Goal: Task Accomplishment & Management: Manage account settings

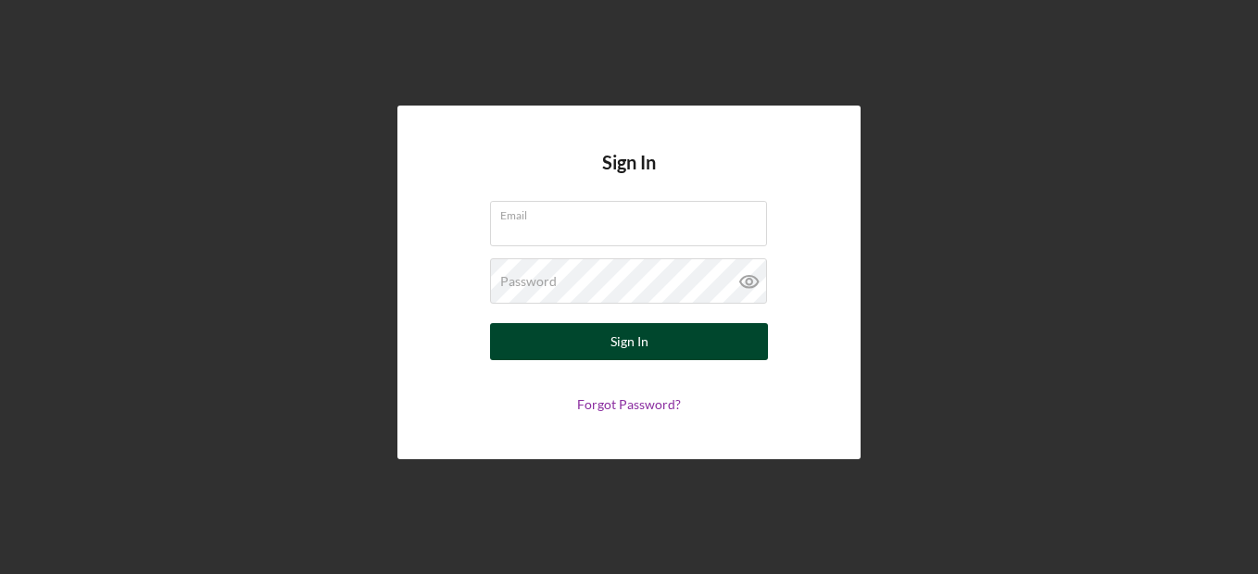
type input "[EMAIL_ADDRESS][DOMAIN_NAME]"
click at [584, 346] on button "Sign In" at bounding box center [629, 341] width 278 height 37
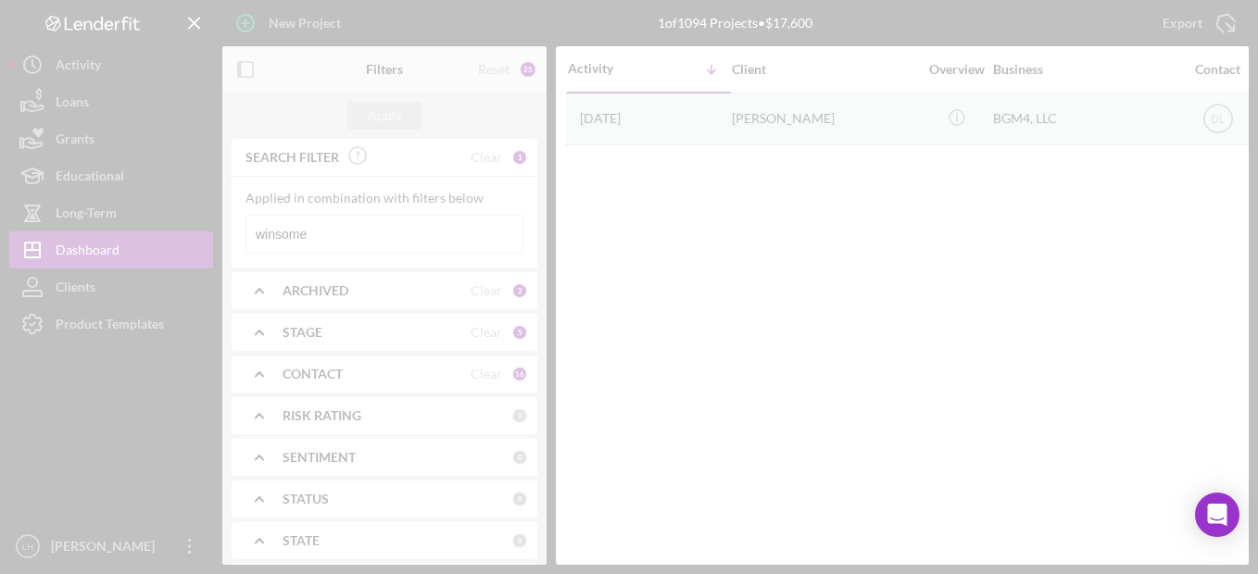
click at [337, 229] on div at bounding box center [629, 287] width 1258 height 574
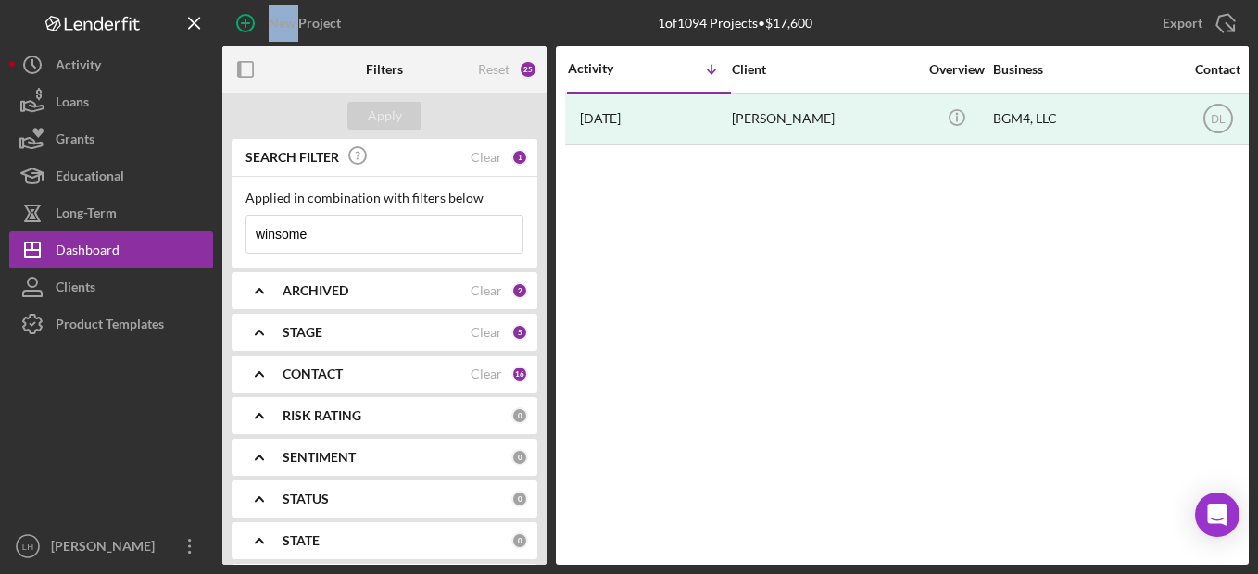
click at [337, 229] on input "winsome" at bounding box center [384, 234] width 276 height 37
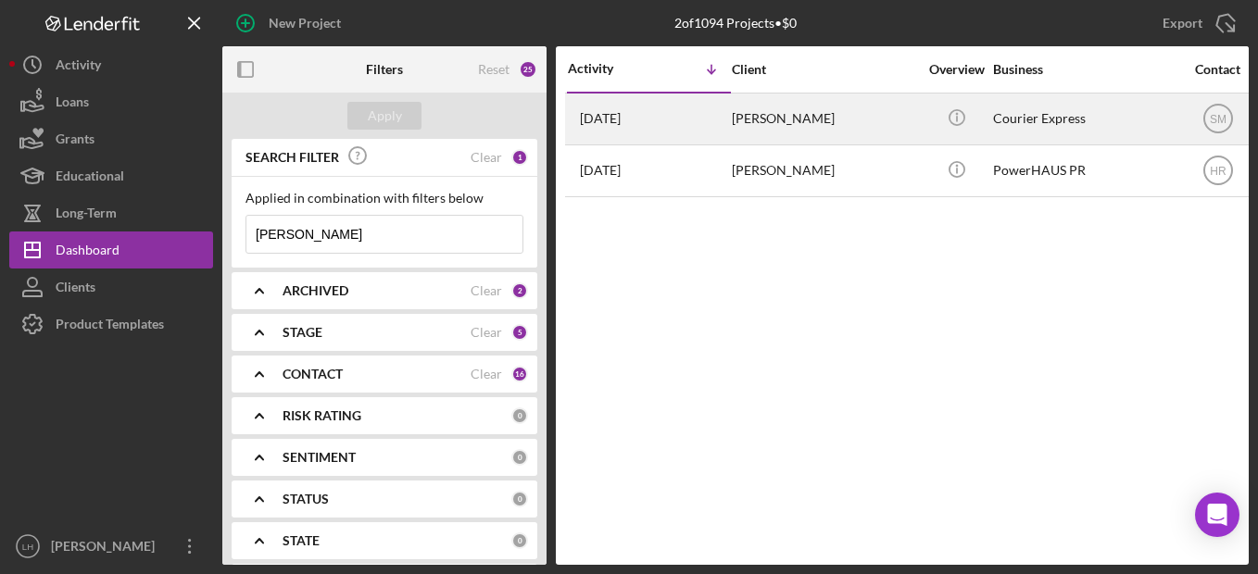
type input "[PERSON_NAME]"
click at [822, 112] on div "[PERSON_NAME]" at bounding box center [824, 119] width 185 height 49
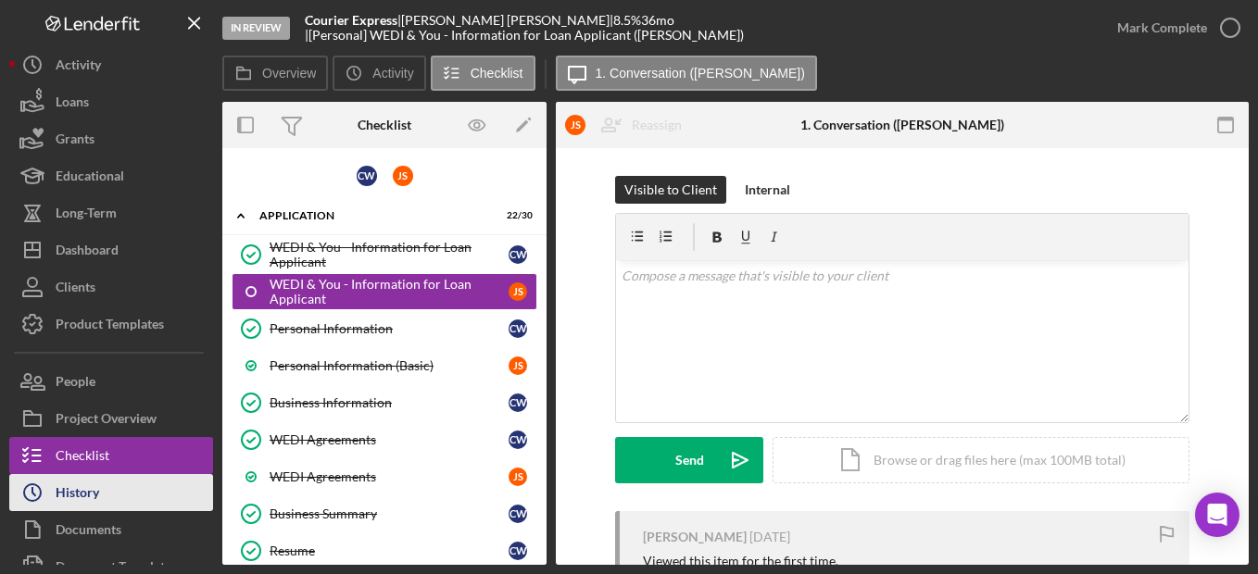
click at [150, 487] on button "Icon/History History" at bounding box center [111, 492] width 204 height 37
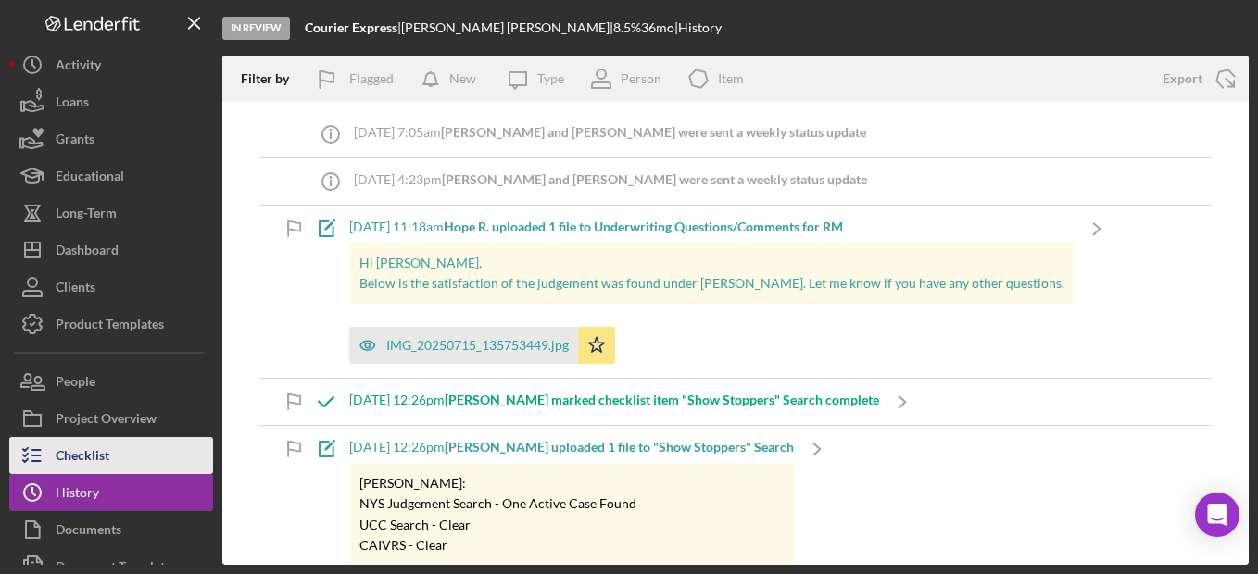
click at [130, 466] on button "Checklist" at bounding box center [111, 455] width 204 height 37
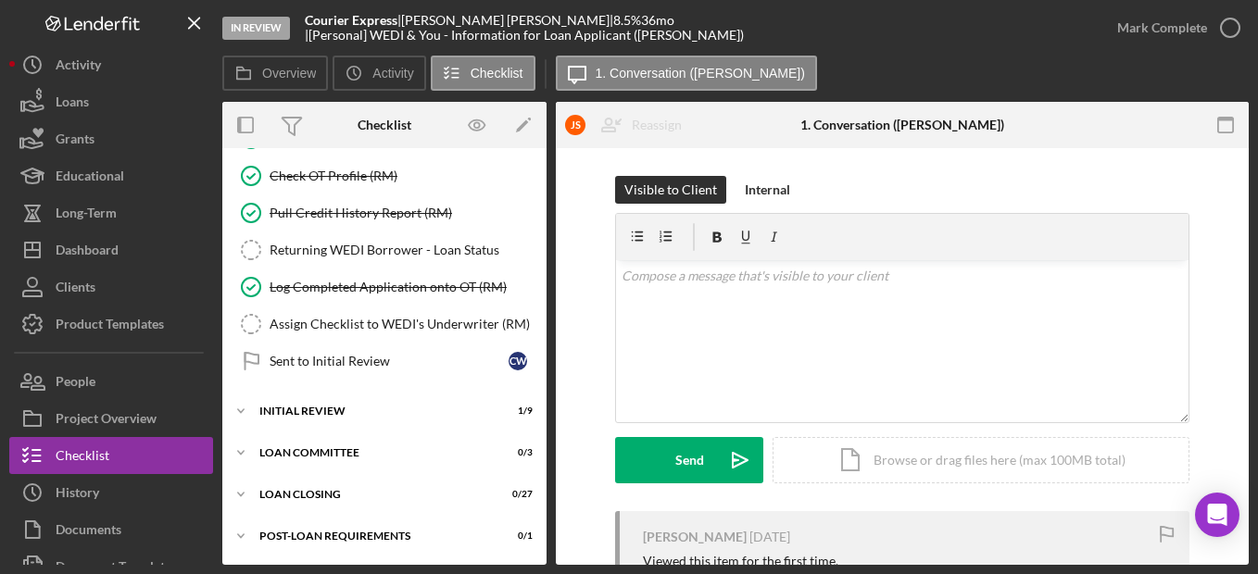
scroll to position [876, 0]
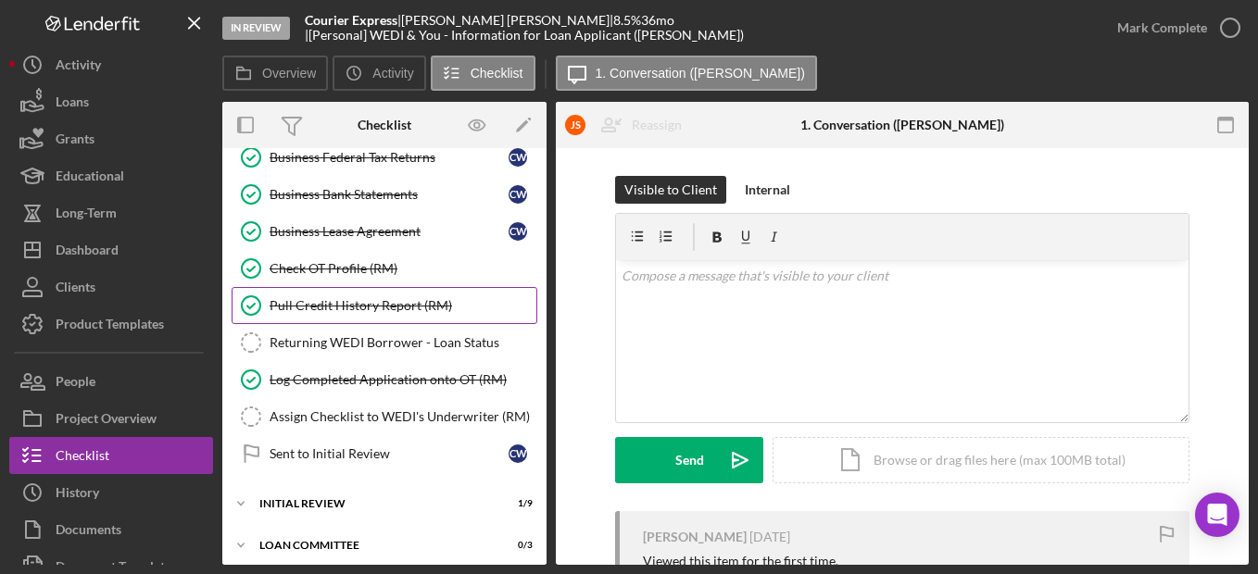
click at [395, 303] on div "Pull Credit History Report (RM)" at bounding box center [403, 305] width 267 height 15
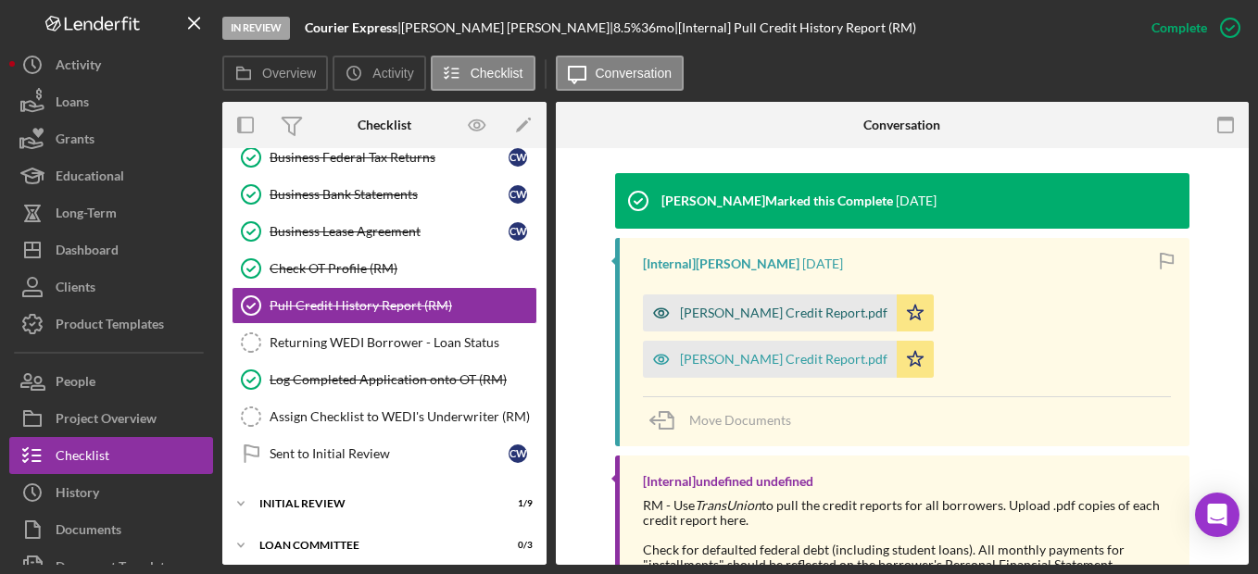
click at [659, 309] on icon "button" at bounding box center [661, 313] width 15 height 9
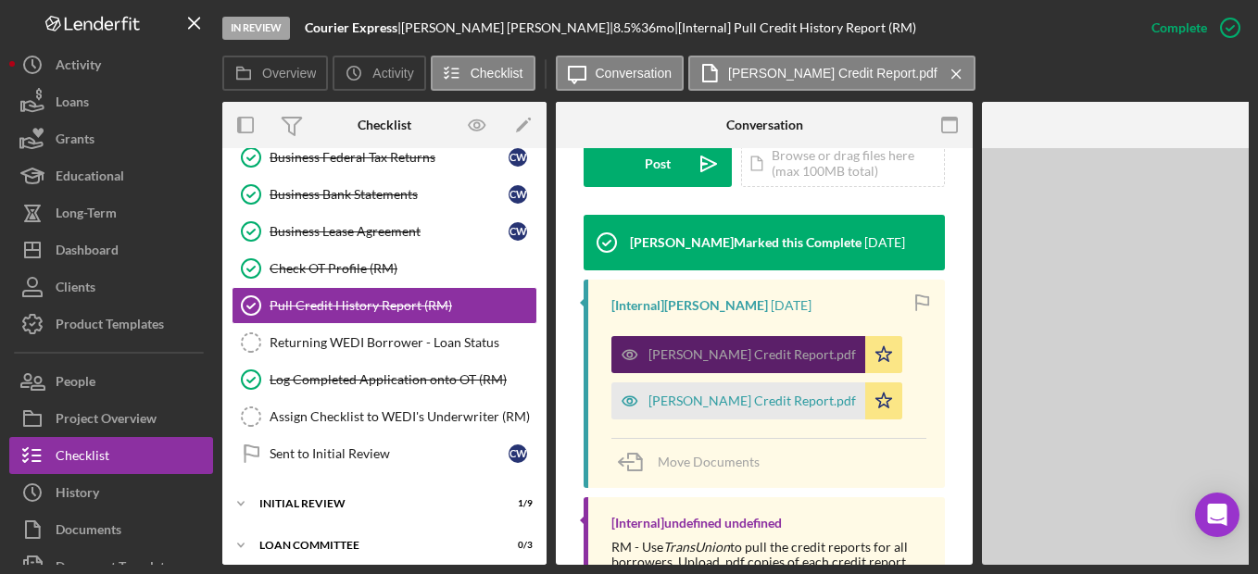
scroll to position [576, 0]
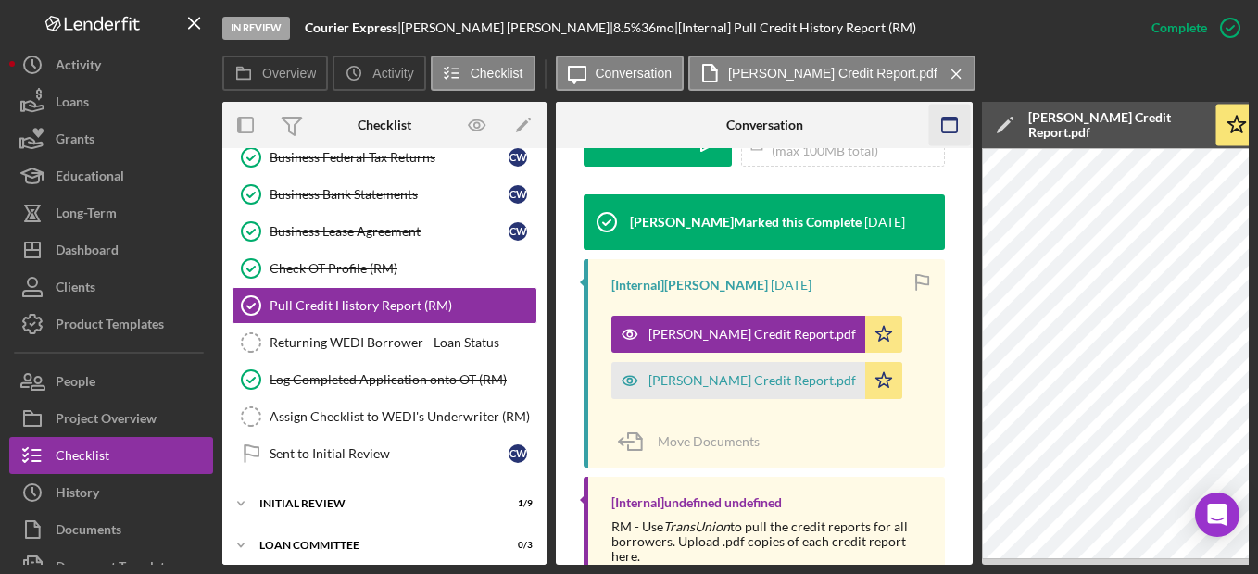
click at [935, 128] on icon "button" at bounding box center [950, 126] width 42 height 42
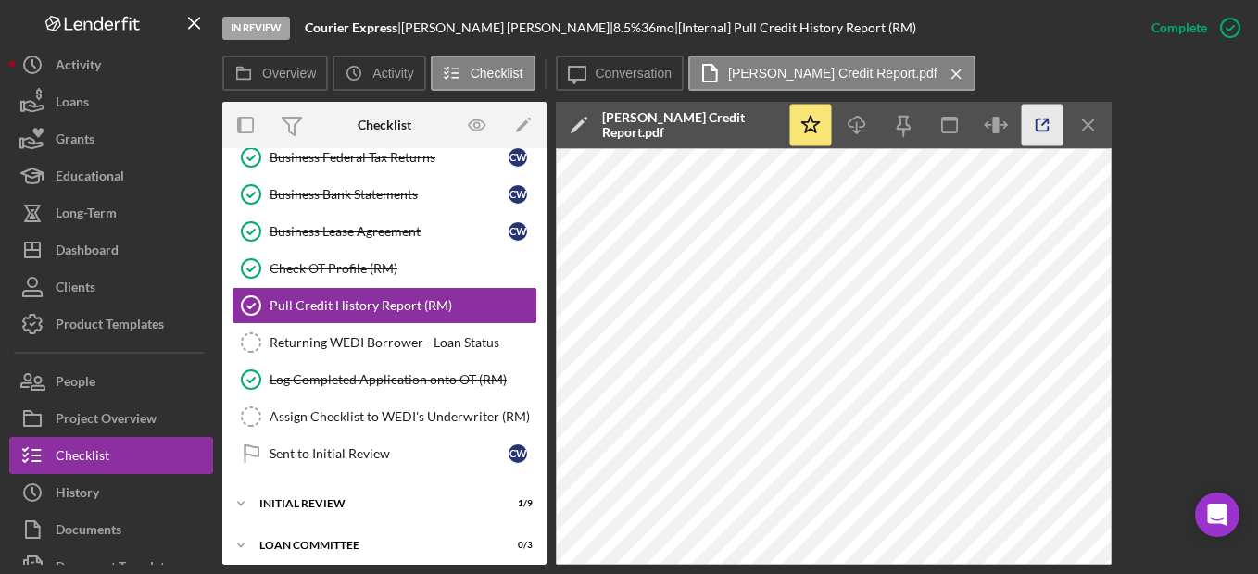
click at [1031, 124] on icon "button" at bounding box center [1043, 126] width 42 height 42
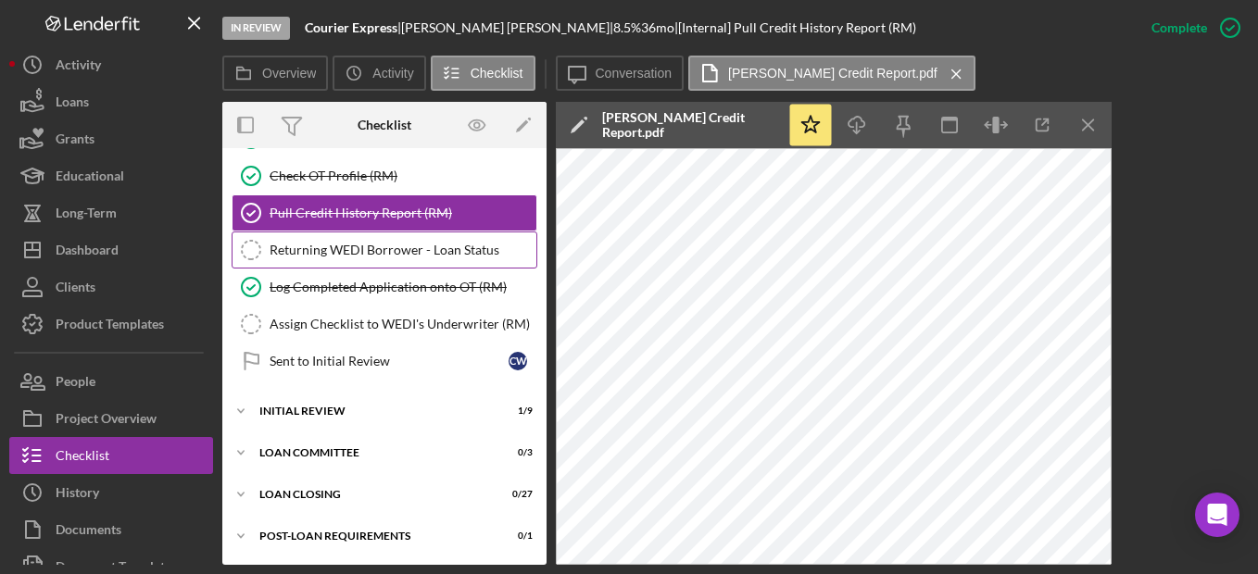
scroll to position [876, 0]
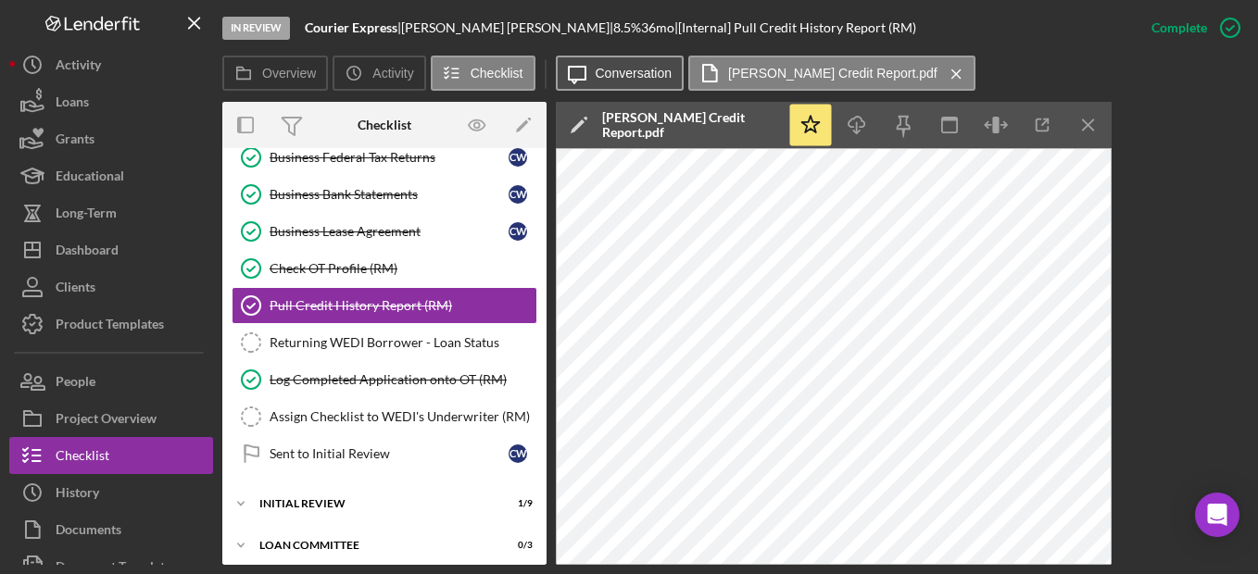
click at [638, 76] on label "Conversation" at bounding box center [634, 73] width 77 height 15
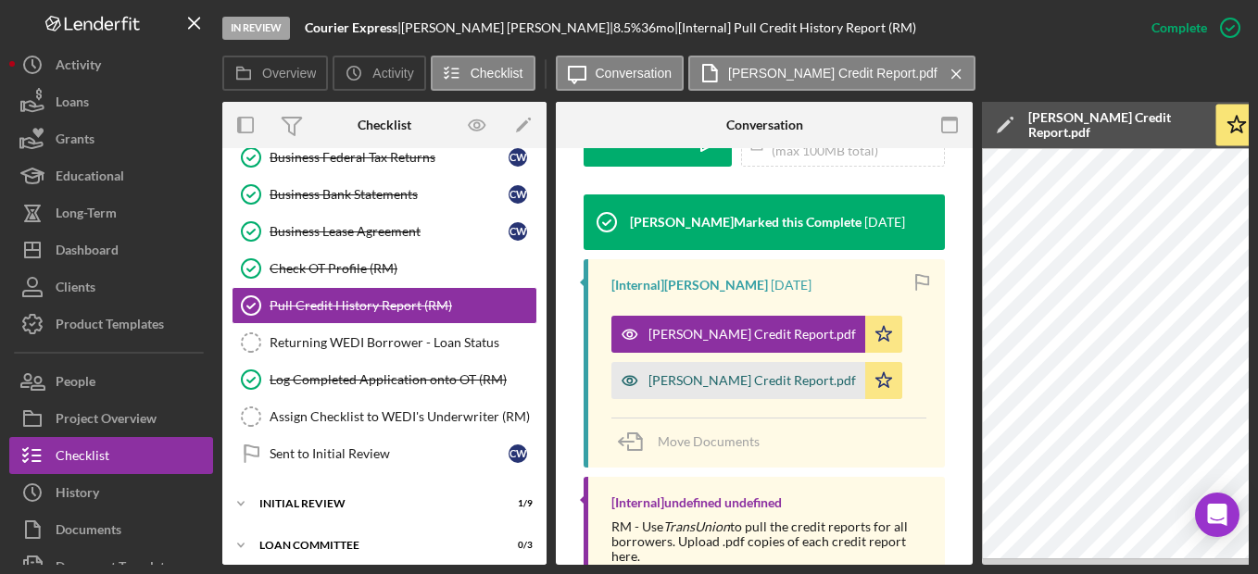
click at [616, 362] on icon "button" at bounding box center [630, 380] width 37 height 37
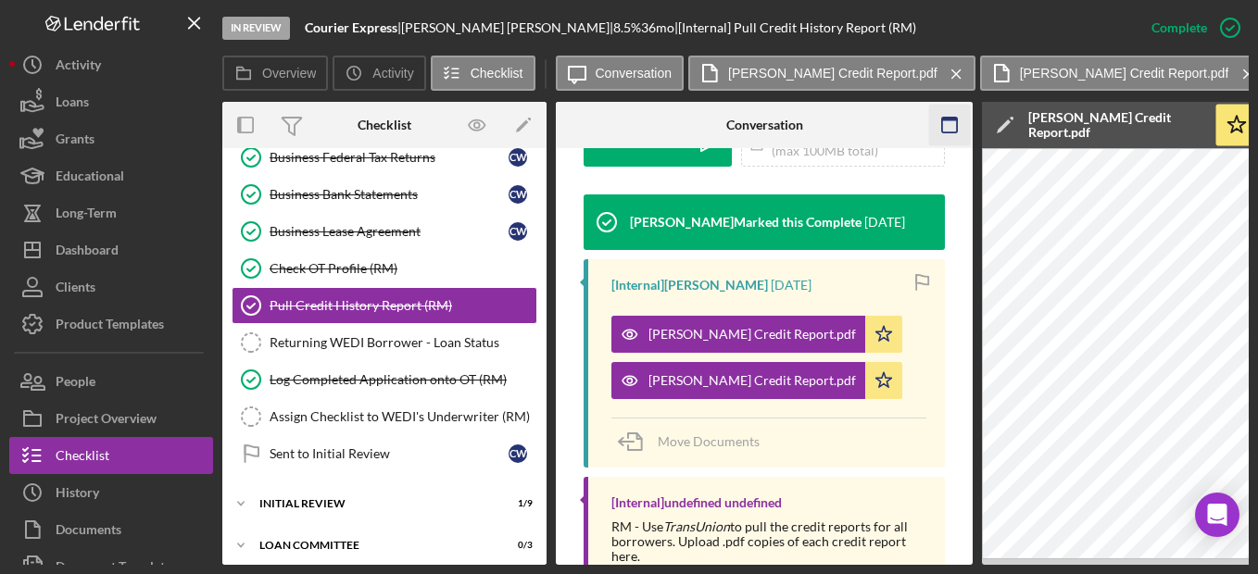
click at [944, 125] on icon "button" at bounding box center [950, 126] width 42 height 42
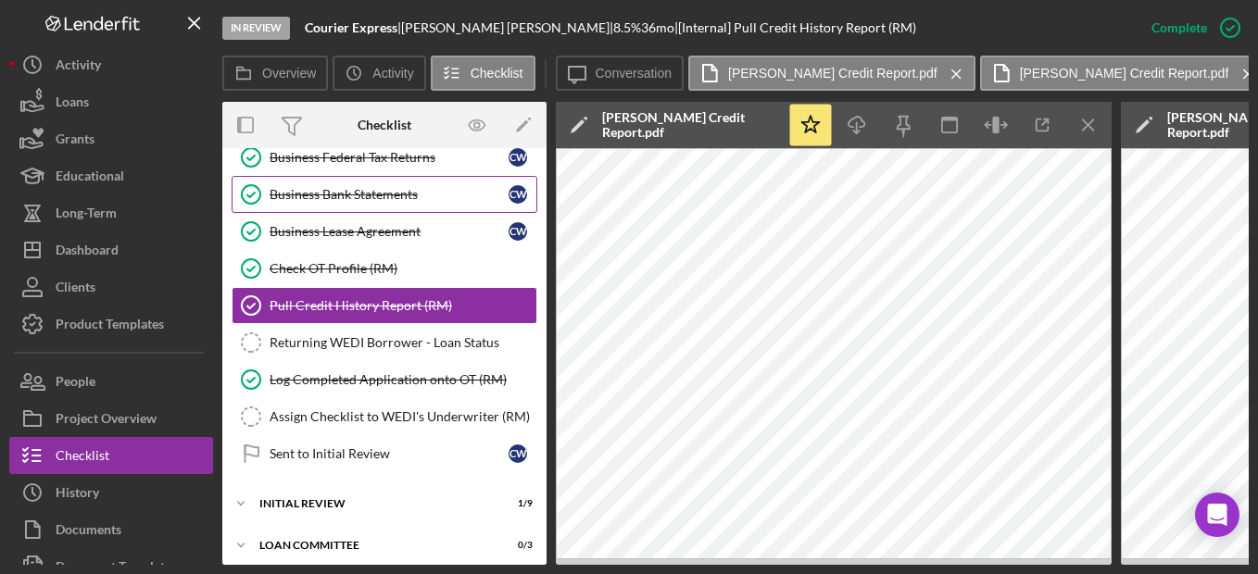
click at [435, 195] on div "Business Bank Statements" at bounding box center [389, 194] width 239 height 15
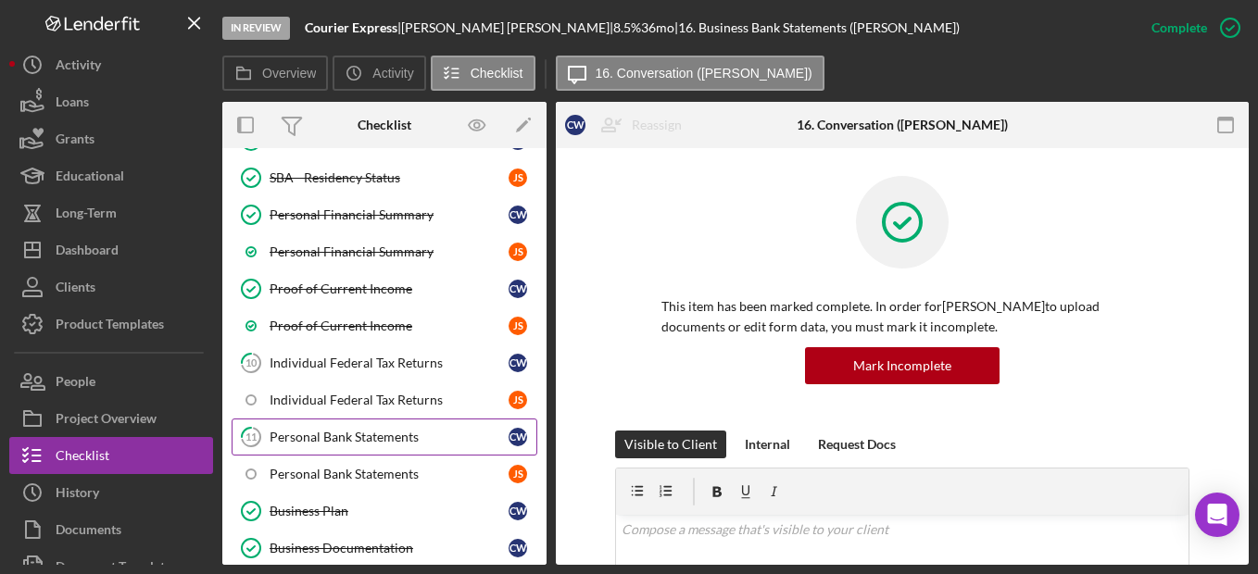
scroll to position [412, 0]
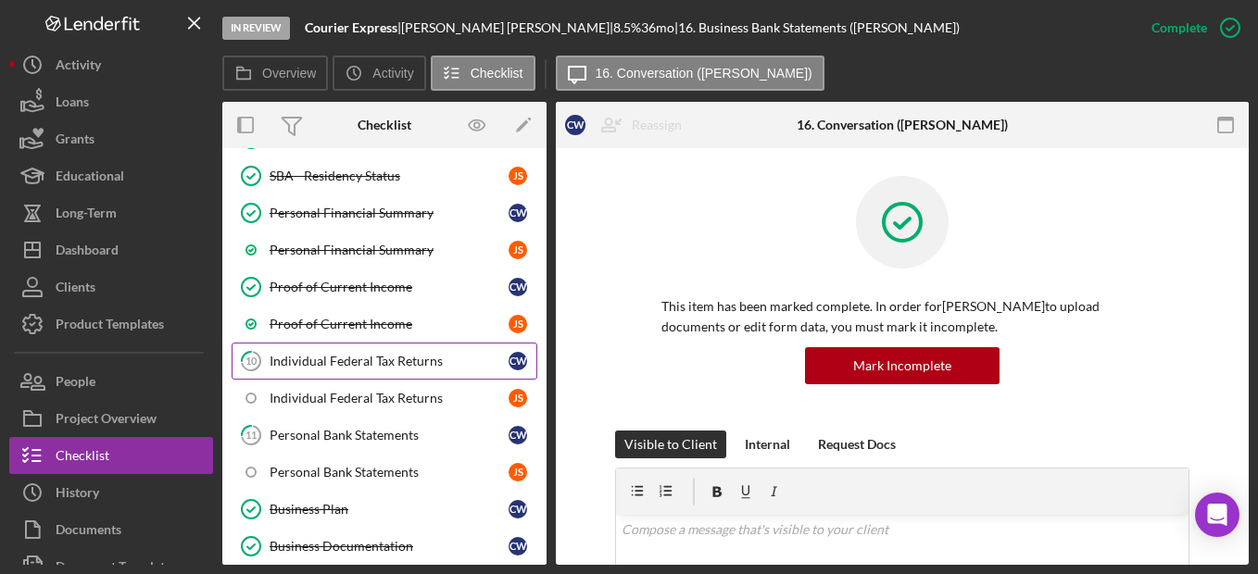
click at [398, 365] on div "Individual Federal Tax Returns" at bounding box center [389, 361] width 239 height 15
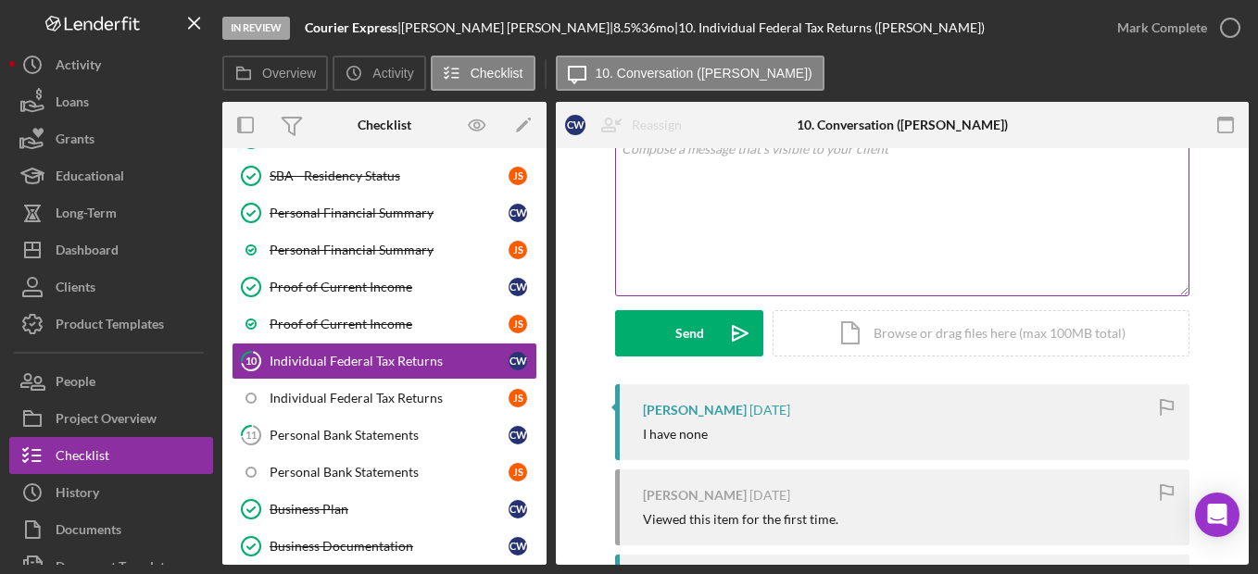
scroll to position [265, 0]
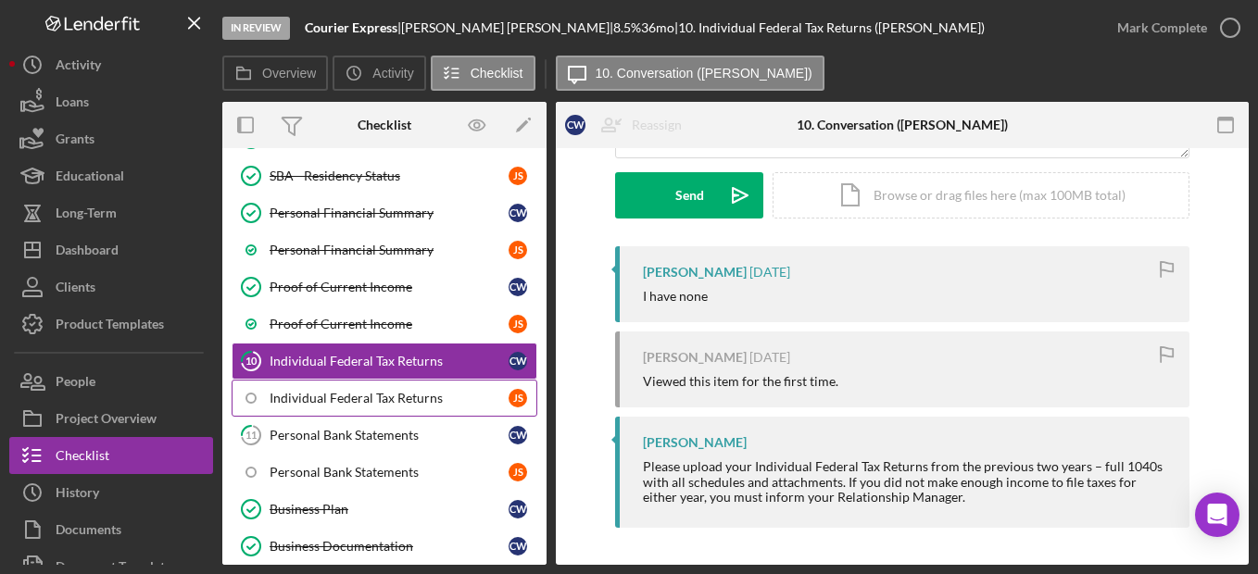
click at [458, 391] on div "Individual Federal Tax Returns" at bounding box center [389, 398] width 239 height 15
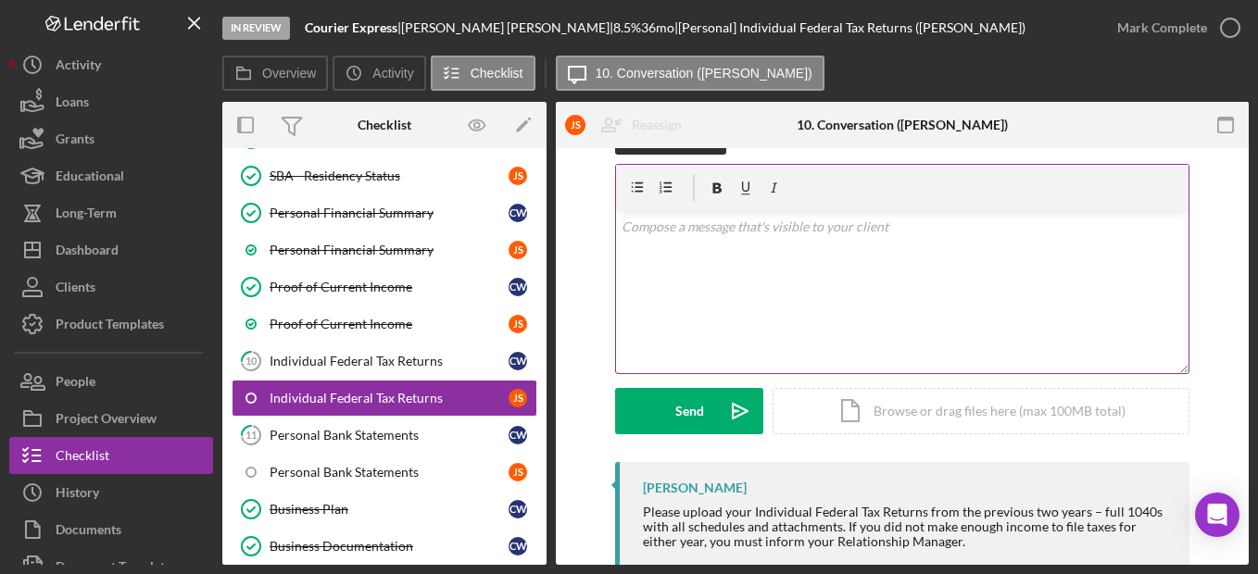
scroll to position [94, 0]
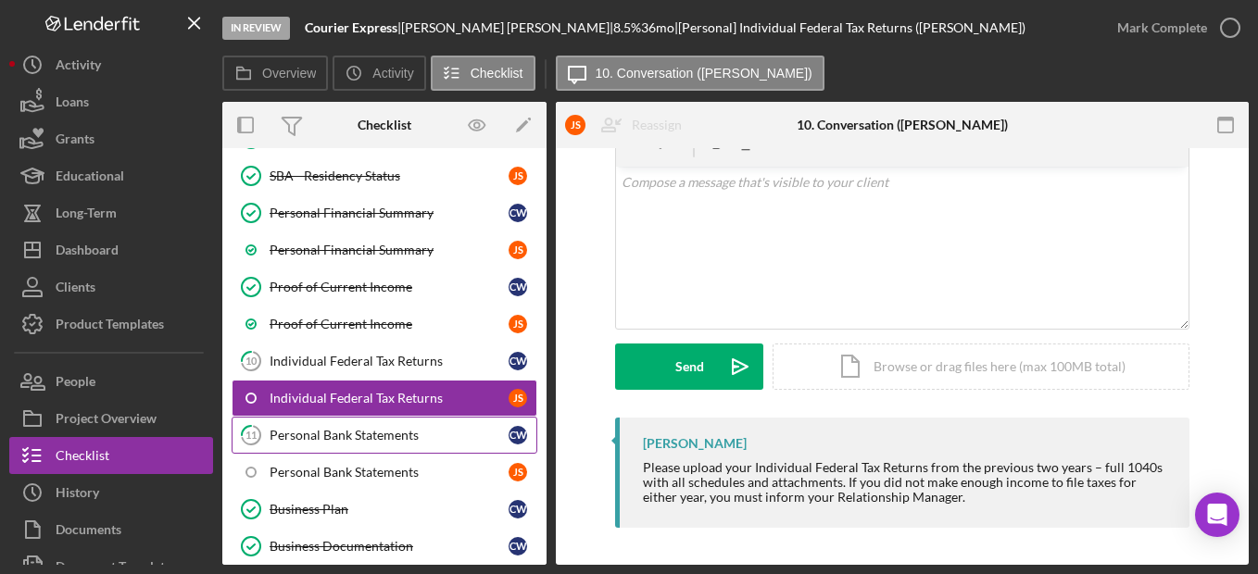
click at [393, 440] on div "Personal Bank Statements" at bounding box center [389, 435] width 239 height 15
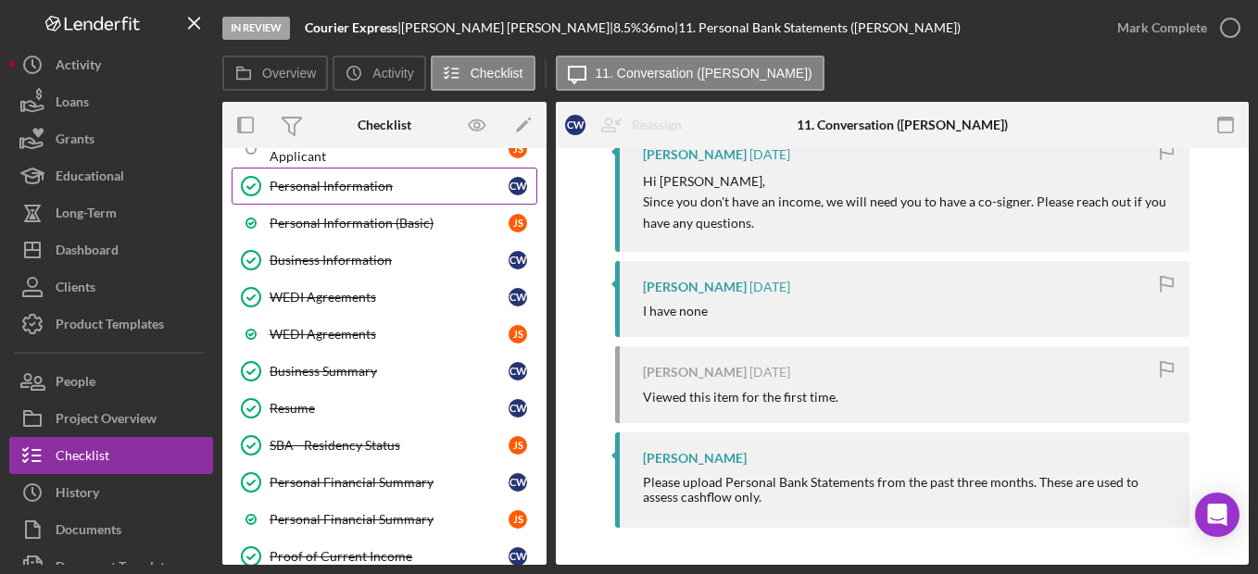
scroll to position [185, 0]
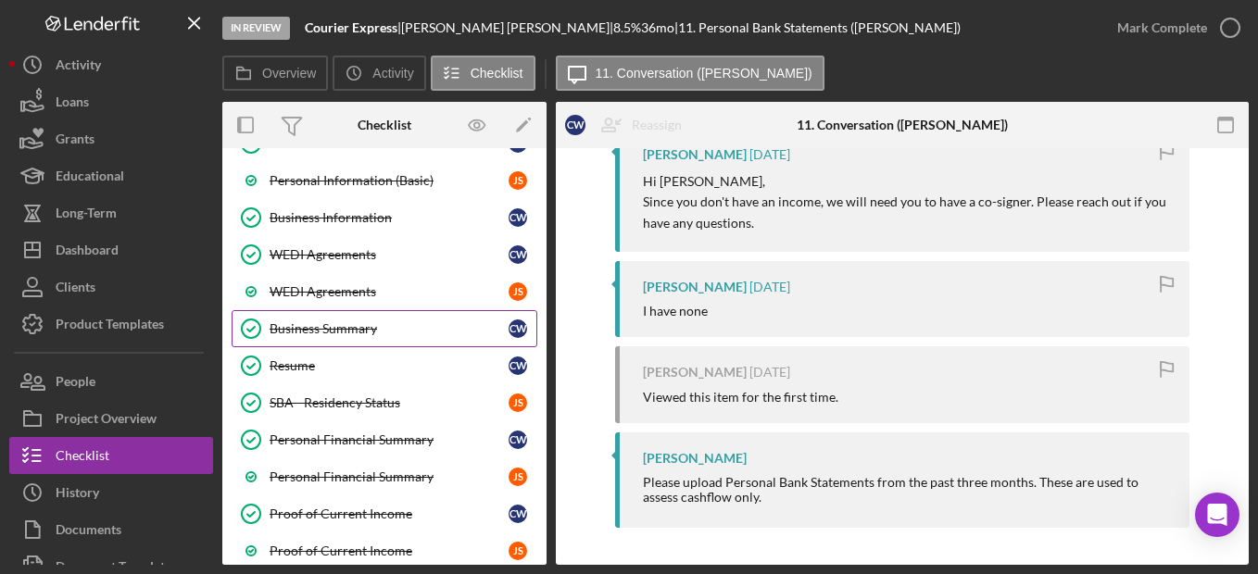
click at [349, 322] on div "Business Summary" at bounding box center [389, 329] width 239 height 15
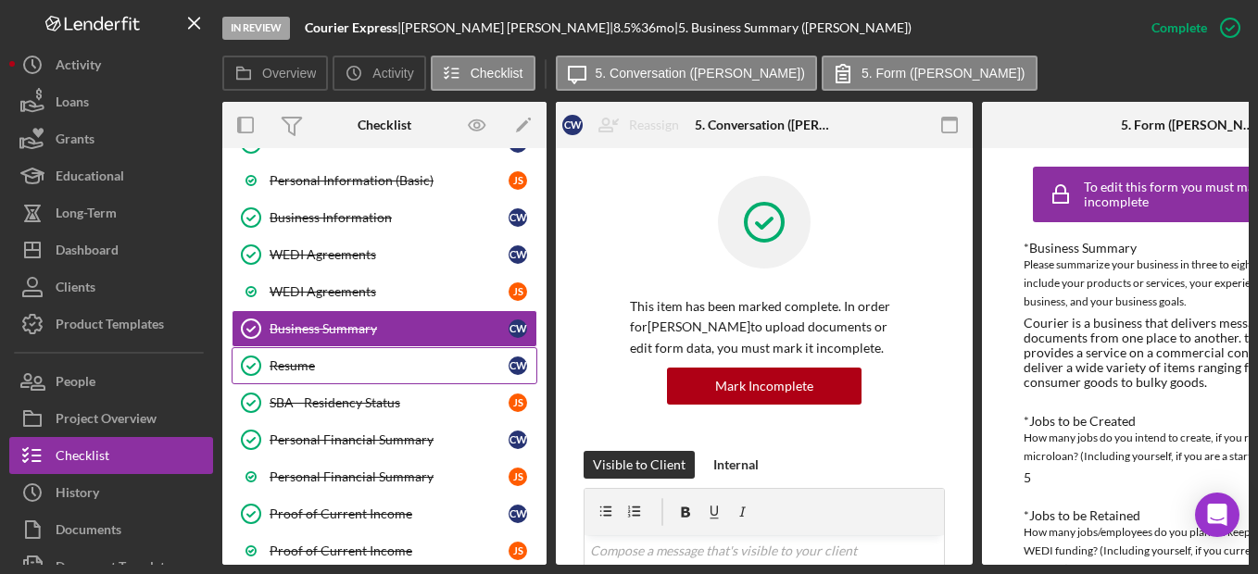
click at [422, 360] on div "Resume" at bounding box center [389, 366] width 239 height 15
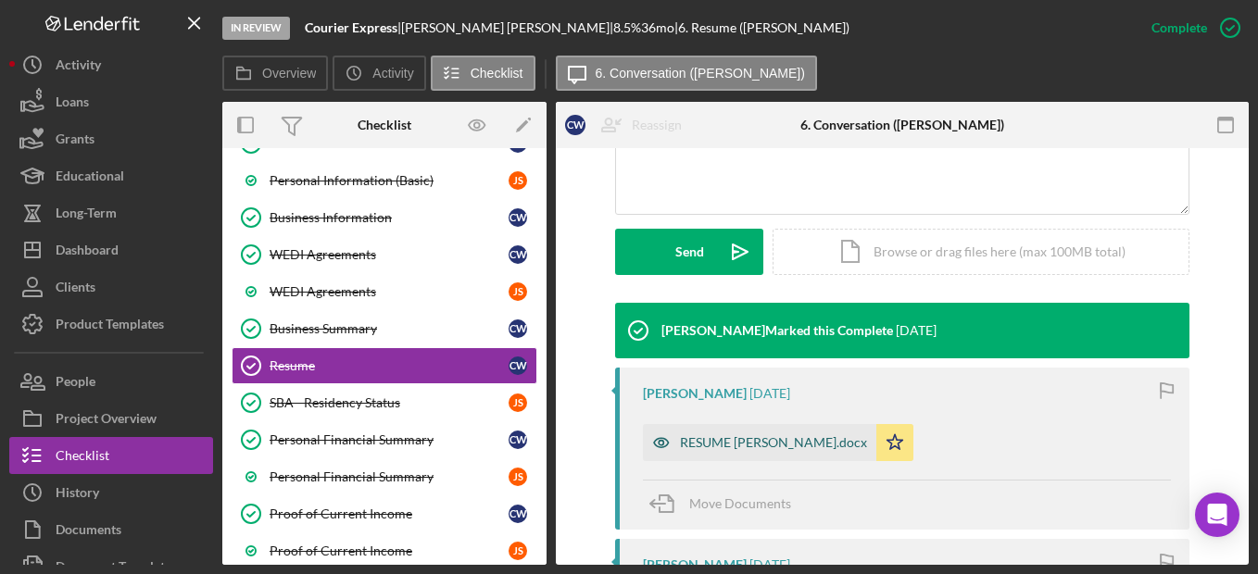
click at [659, 437] on icon "button" at bounding box center [661, 442] width 37 height 37
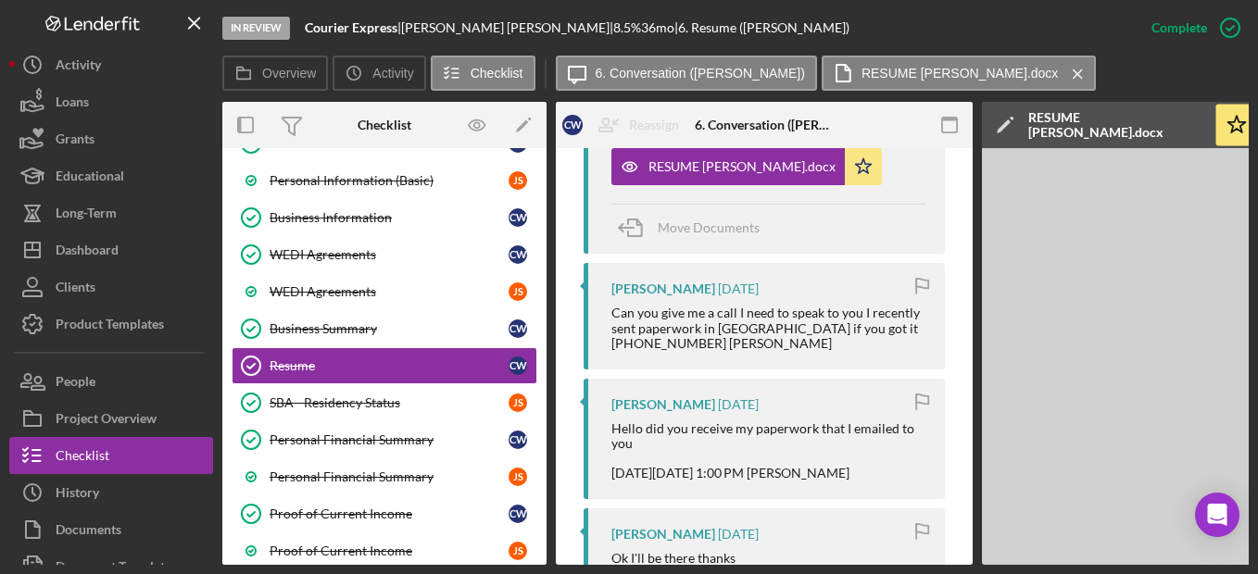
scroll to position [762, 0]
click at [960, 120] on icon "button" at bounding box center [950, 126] width 42 height 42
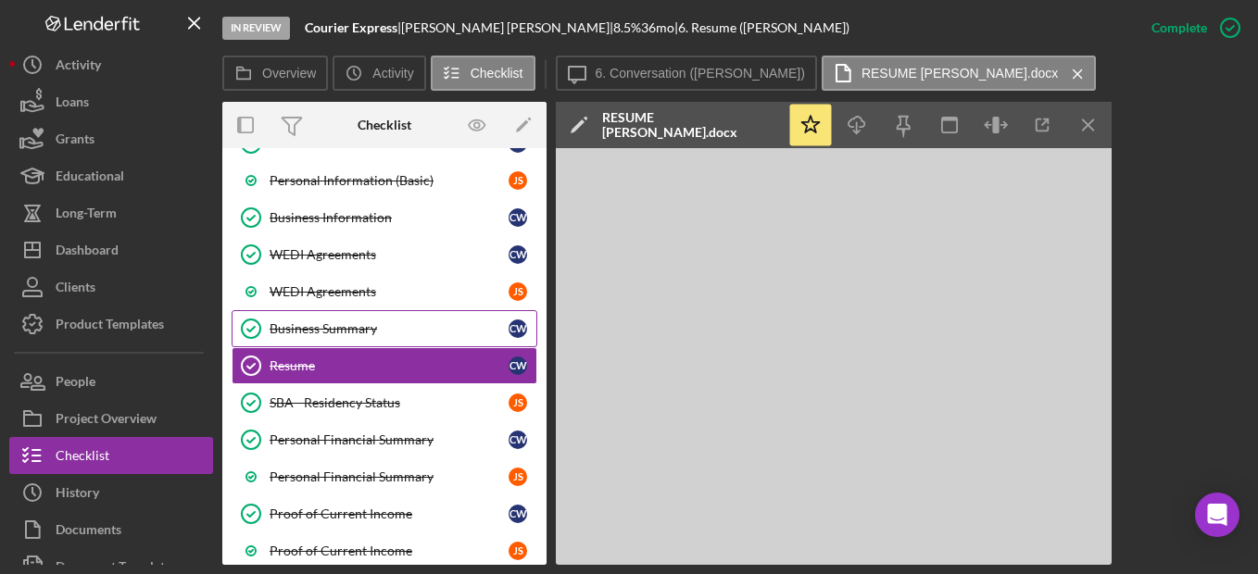
scroll to position [278, 0]
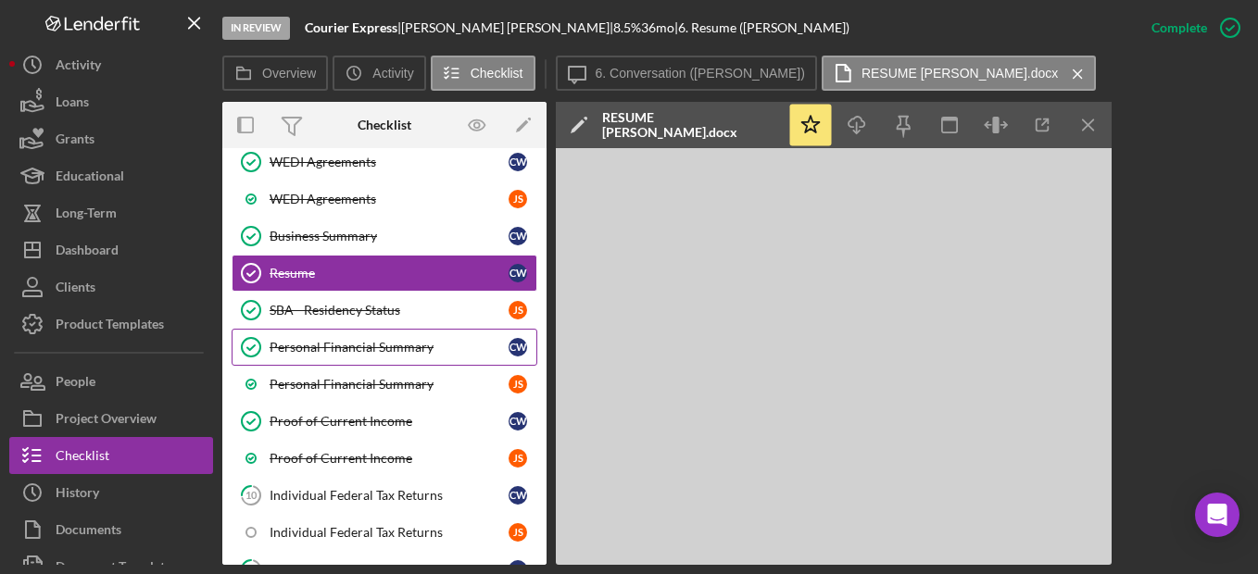
click at [417, 349] on div "Personal Financial Summary" at bounding box center [389, 347] width 239 height 15
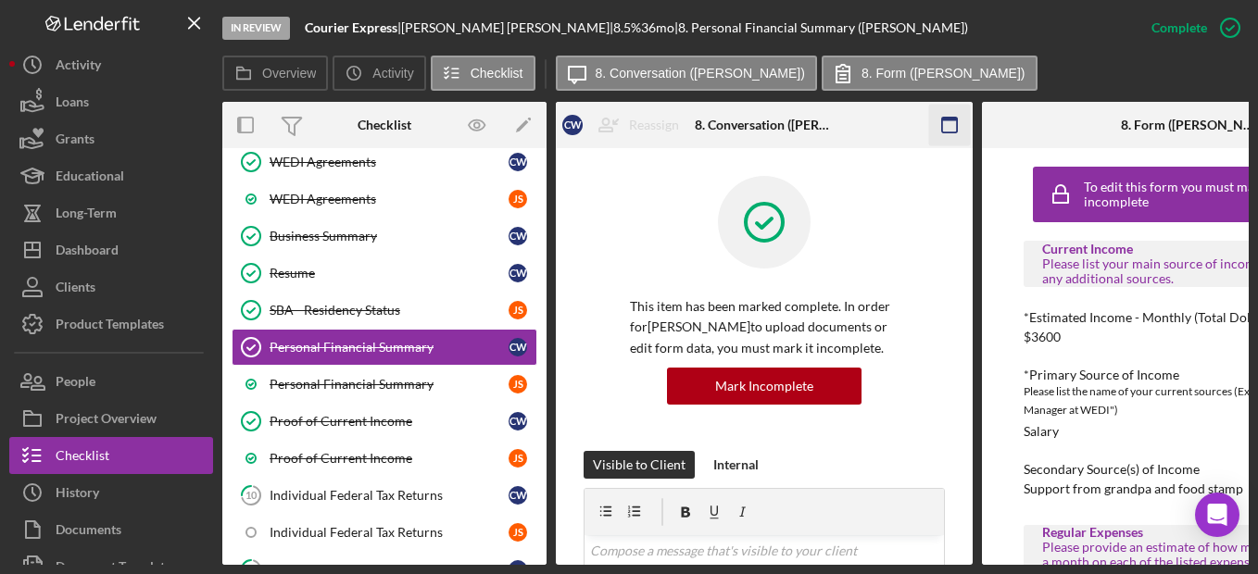
click at [947, 124] on icon "button" at bounding box center [950, 126] width 42 height 42
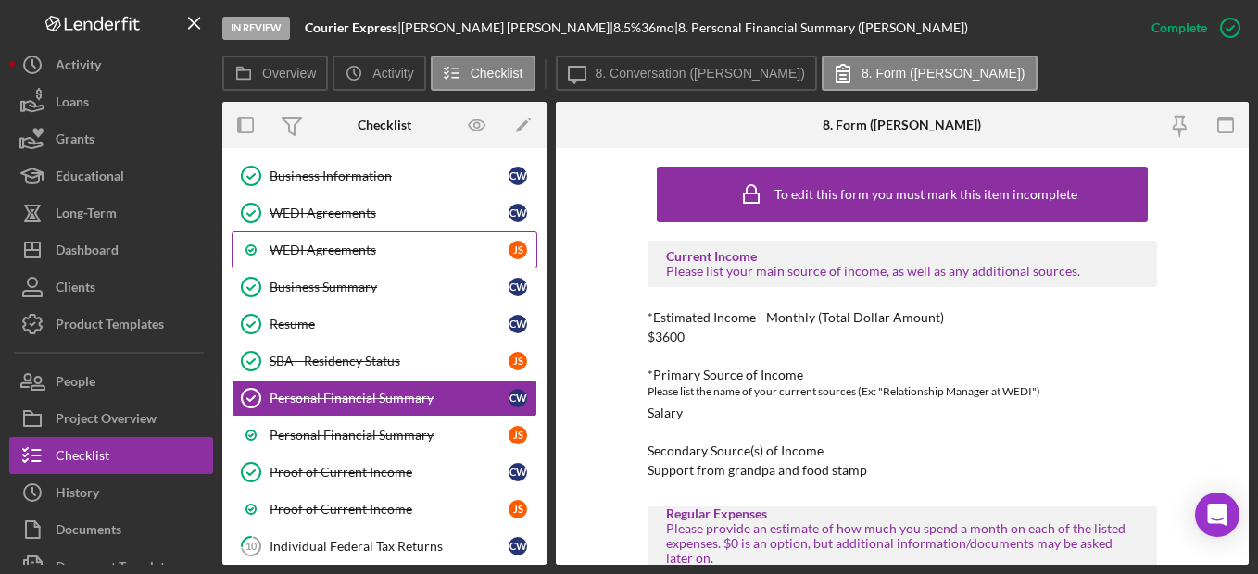
scroll to position [185, 0]
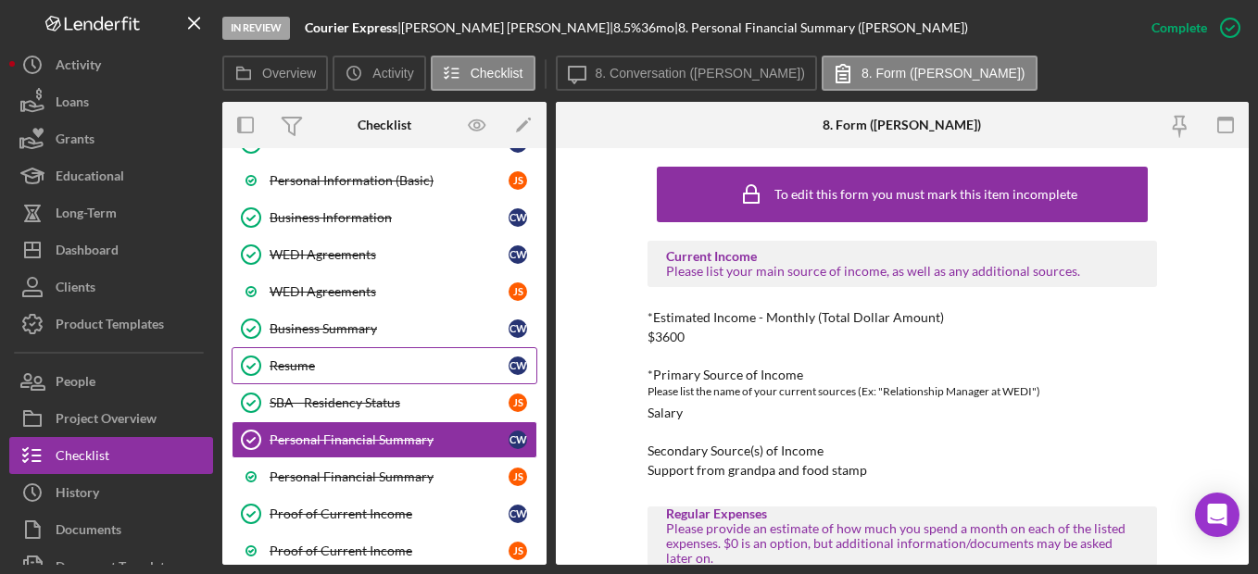
click at [388, 363] on div "Resume" at bounding box center [389, 366] width 239 height 15
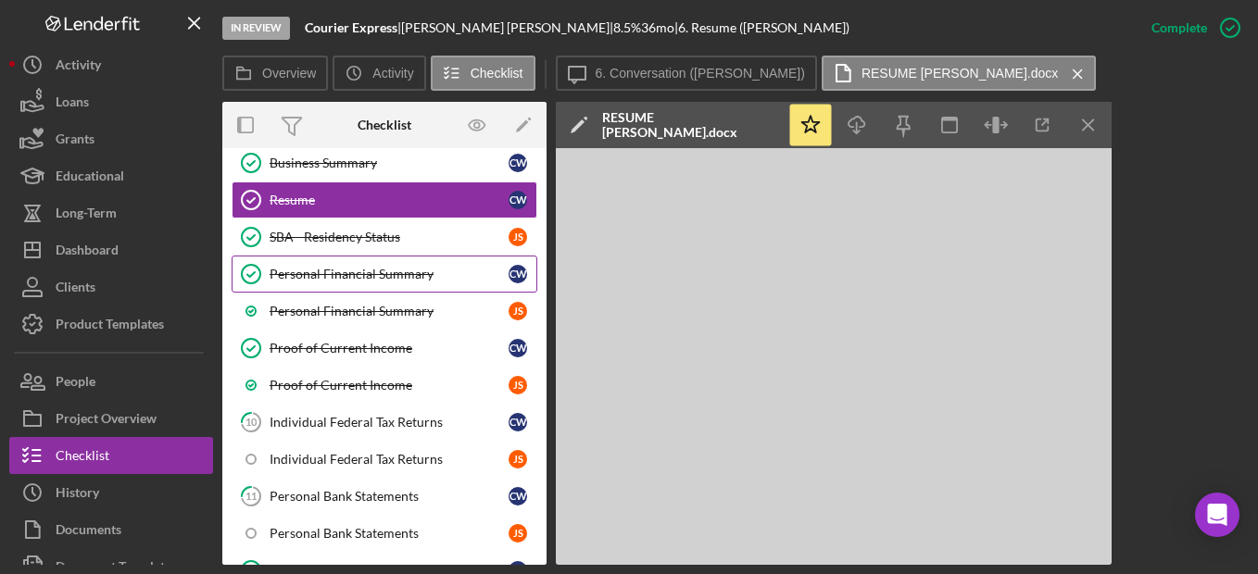
scroll to position [371, 0]
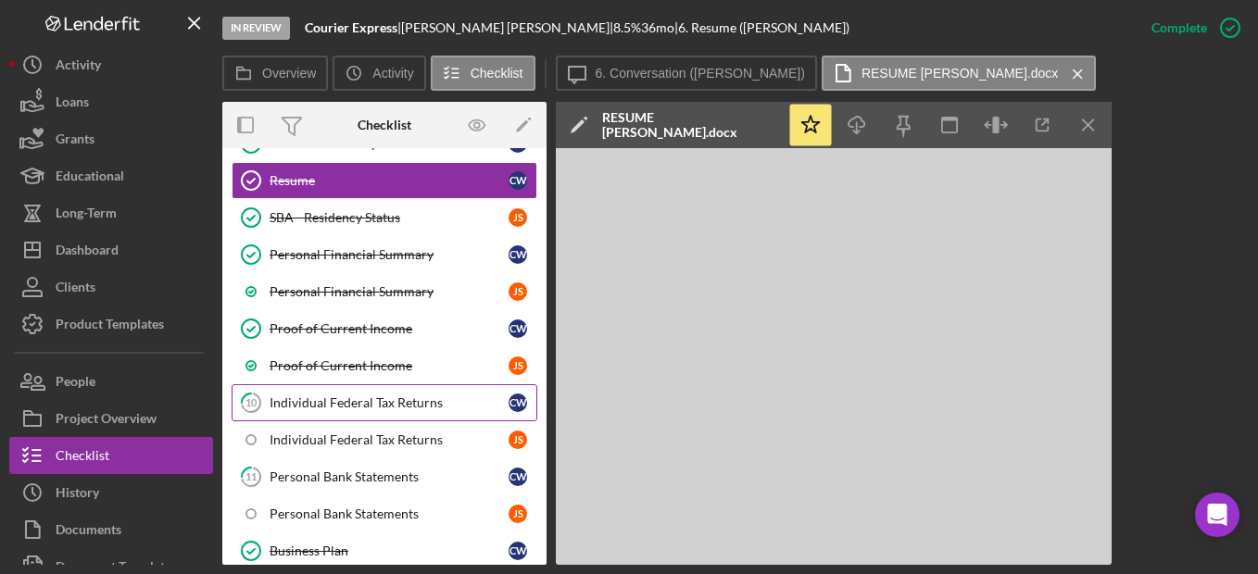
click at [406, 415] on link "10 Individual Federal Tax Returns C W" at bounding box center [385, 403] width 306 height 37
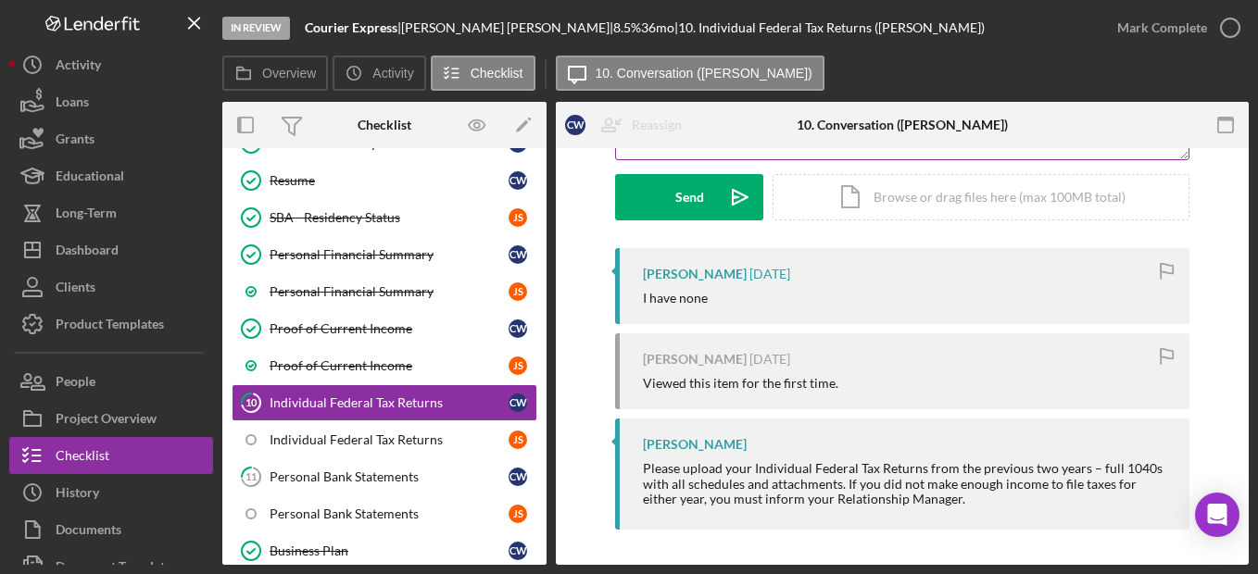
scroll to position [265, 0]
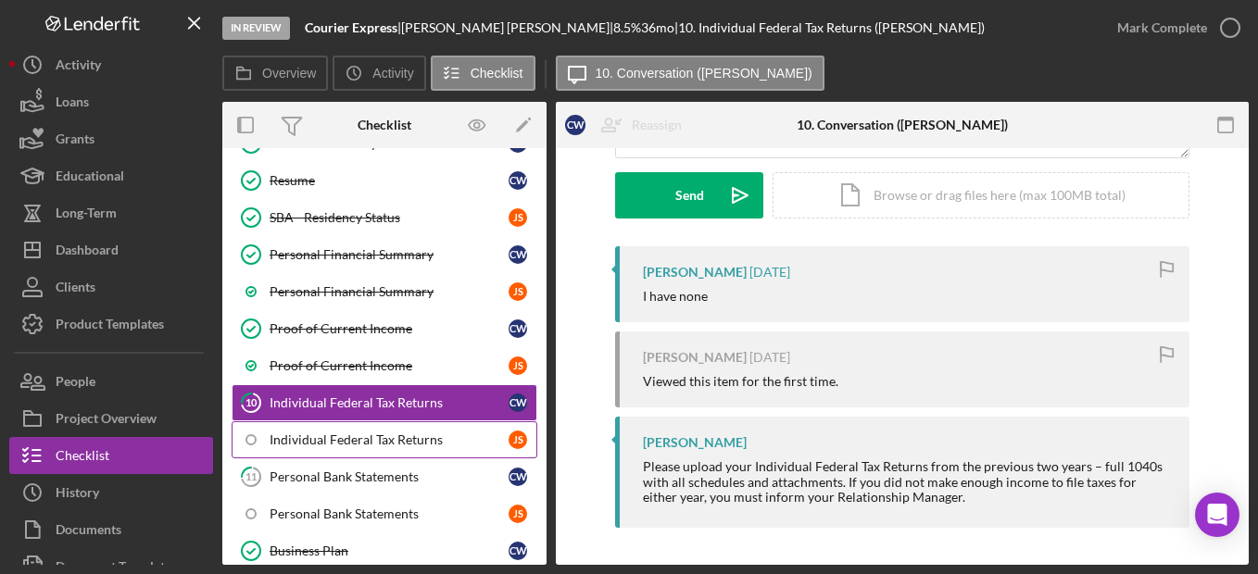
click at [406, 430] on link "Individual Federal Tax Returns J S" at bounding box center [385, 440] width 306 height 37
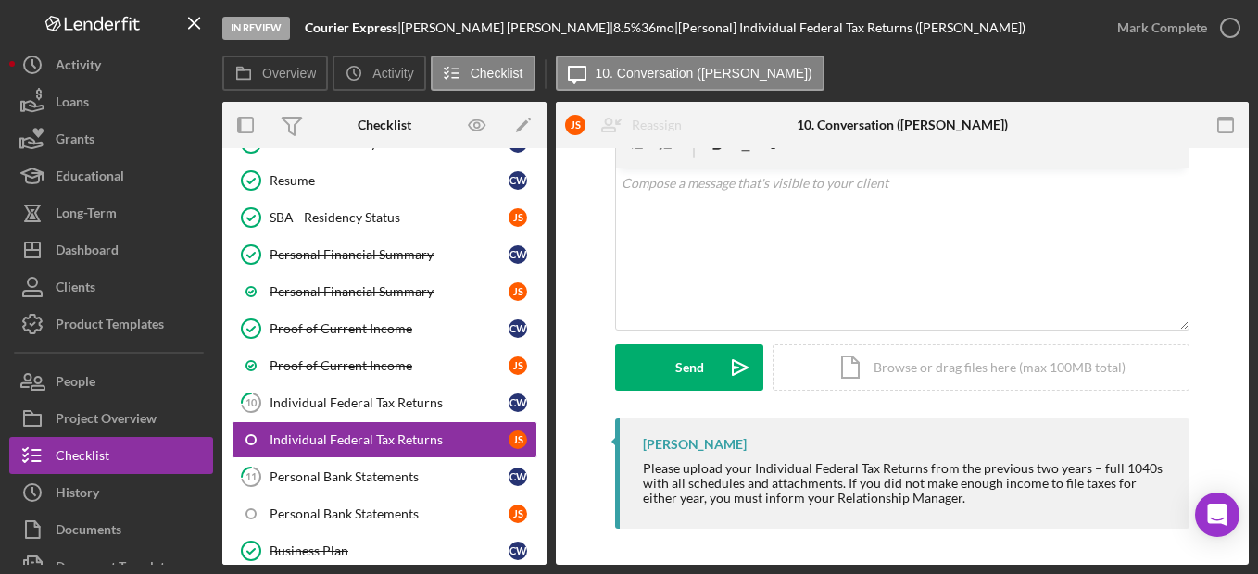
scroll to position [94, 0]
click at [442, 460] on link "11 Personal Bank Statements C W" at bounding box center [385, 477] width 306 height 37
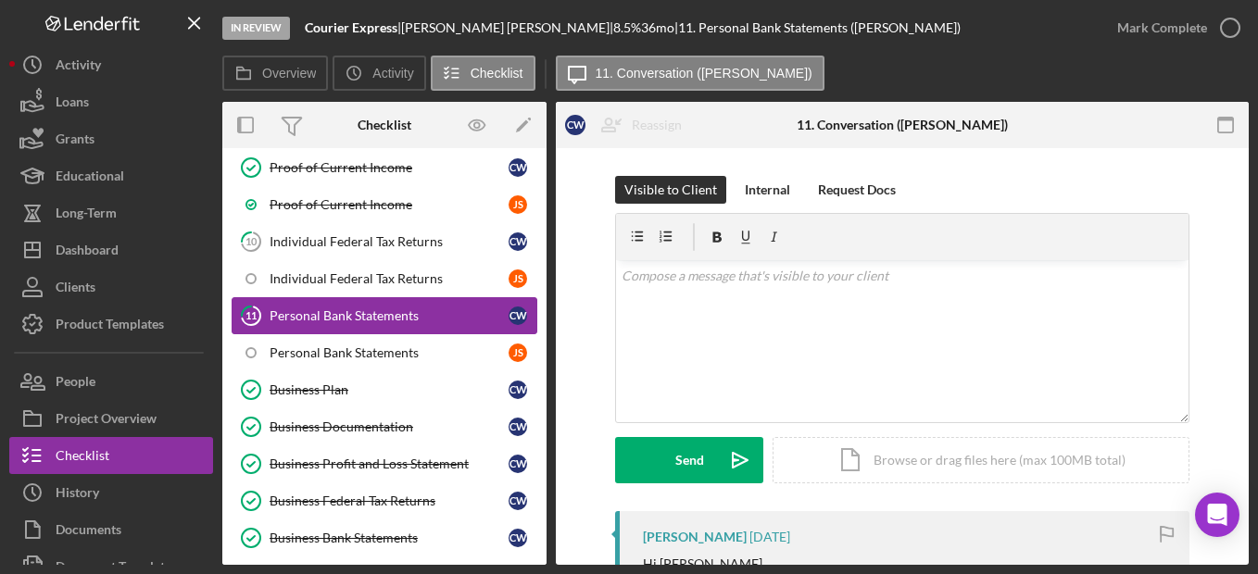
scroll to position [556, 0]
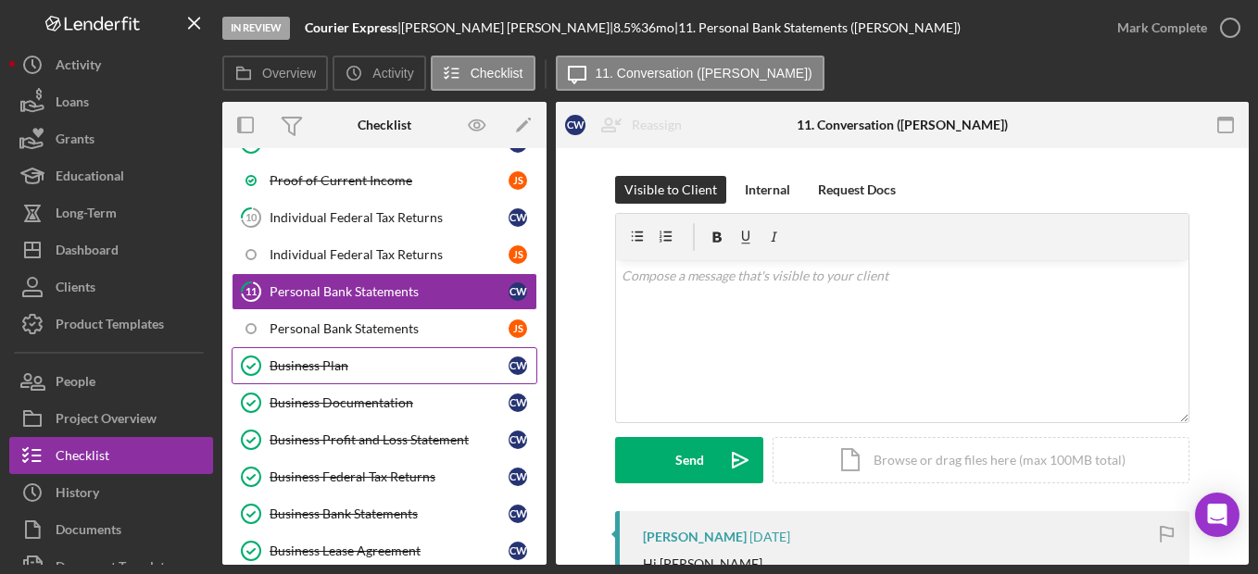
click at [389, 360] on div "Business Plan" at bounding box center [389, 366] width 239 height 15
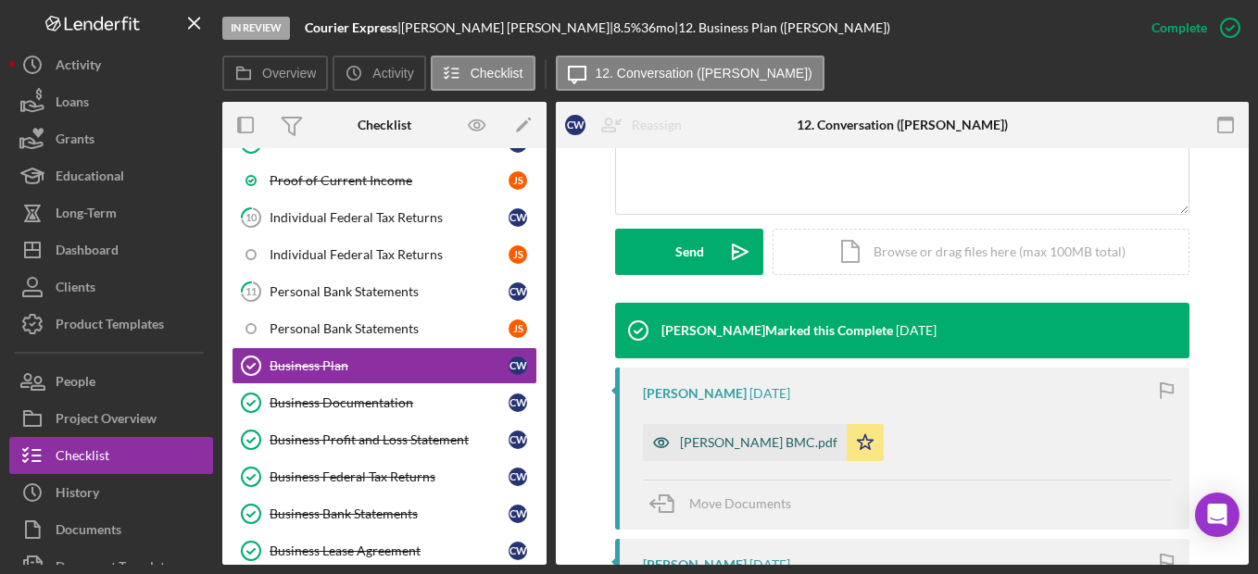
click at [659, 444] on icon "button" at bounding box center [661, 442] width 5 height 5
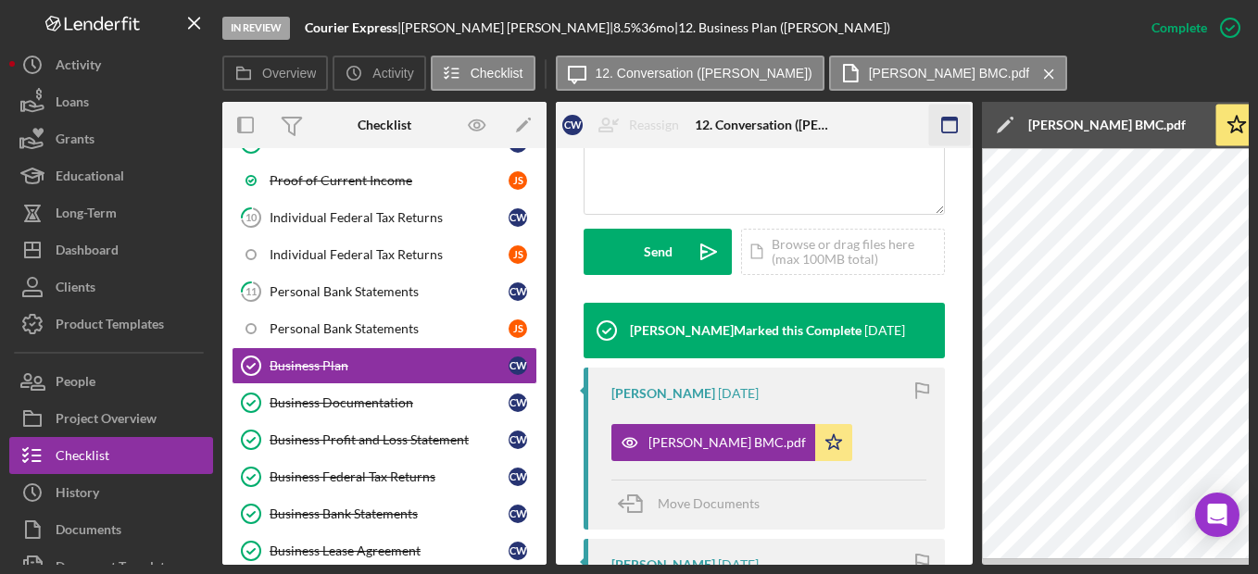
click at [952, 132] on icon "button" at bounding box center [950, 126] width 42 height 42
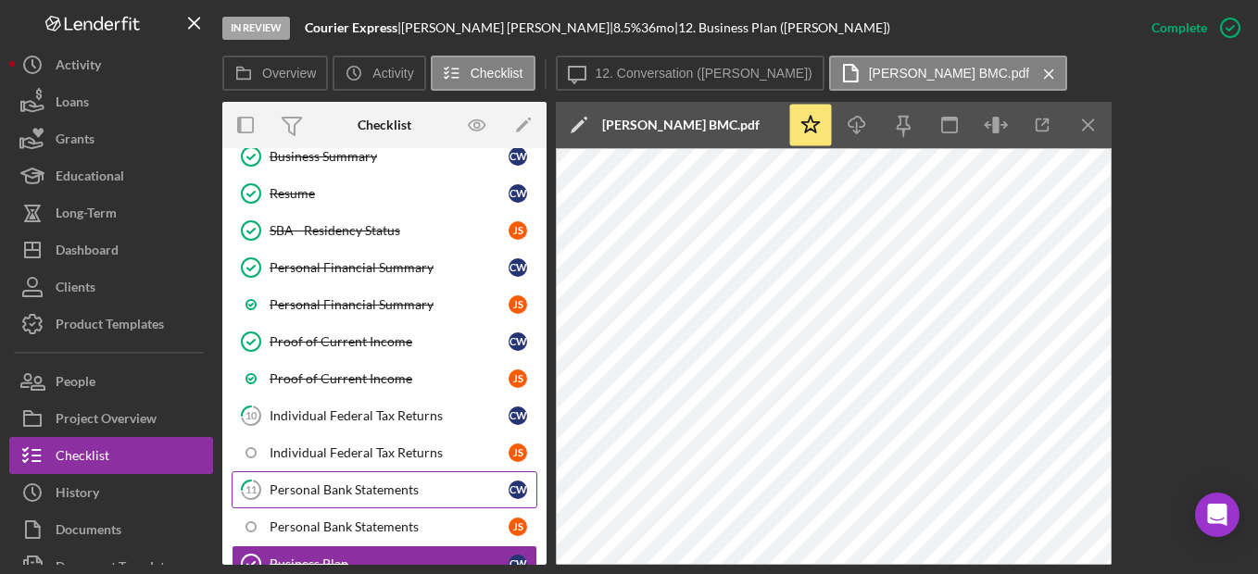
scroll to position [278, 0]
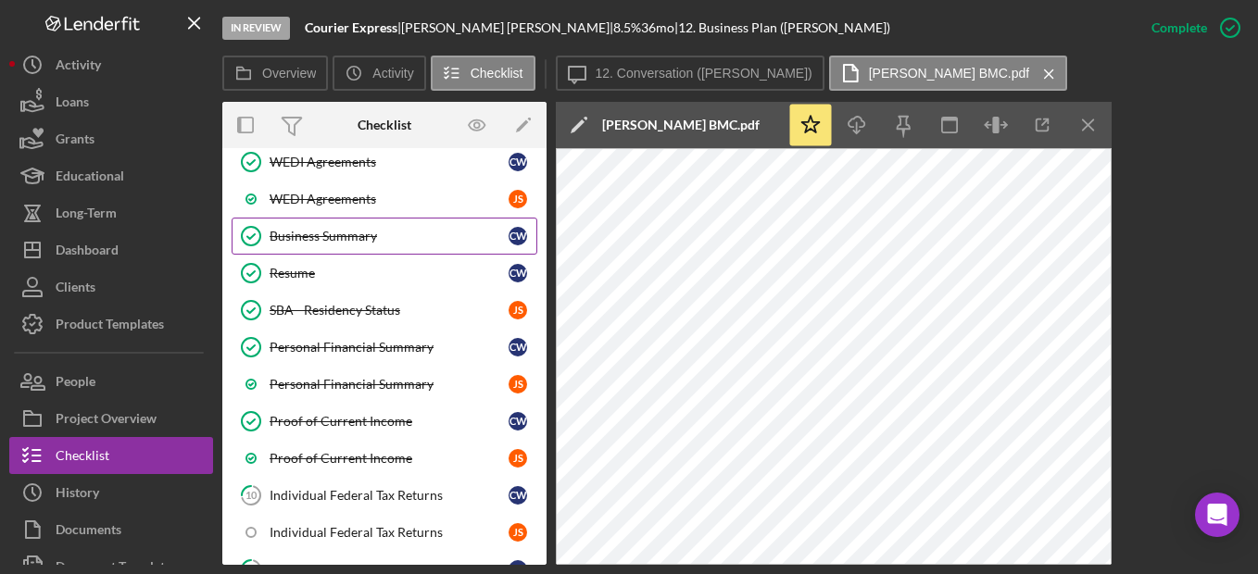
click at [393, 231] on div "Business Summary" at bounding box center [389, 236] width 239 height 15
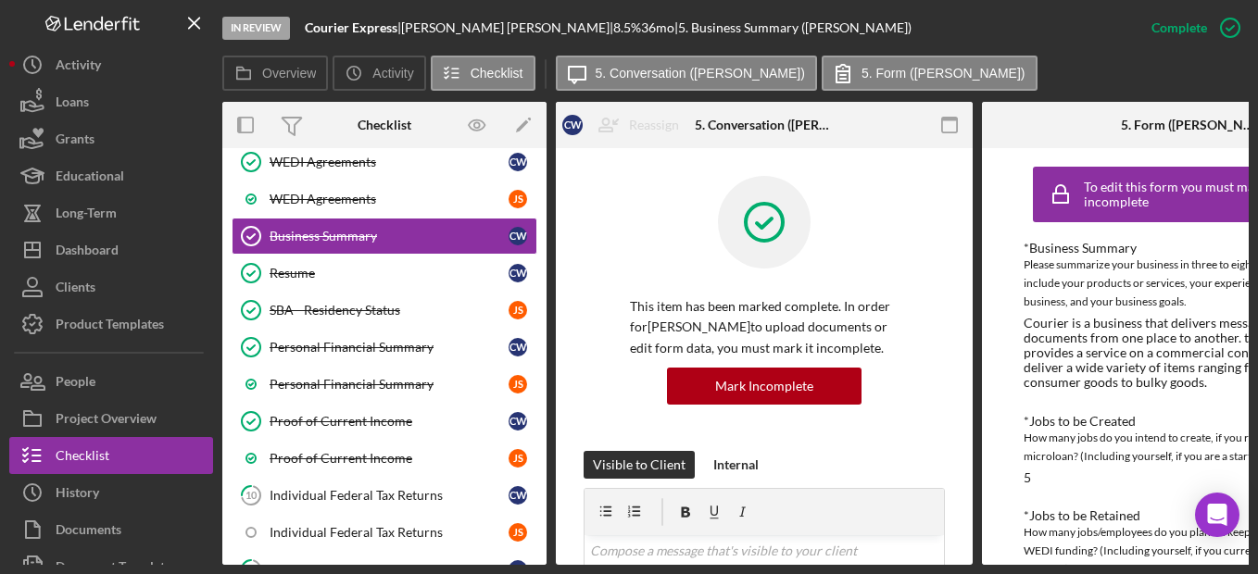
click at [947, 120] on rect "button" at bounding box center [949, 120] width 15 height 4
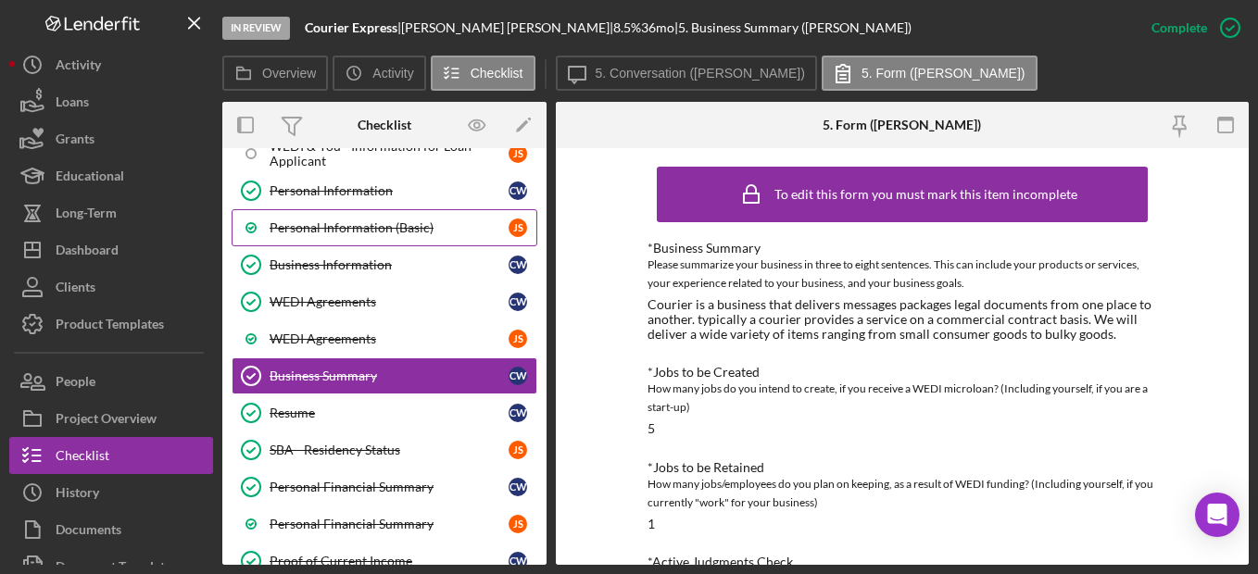
scroll to position [93, 0]
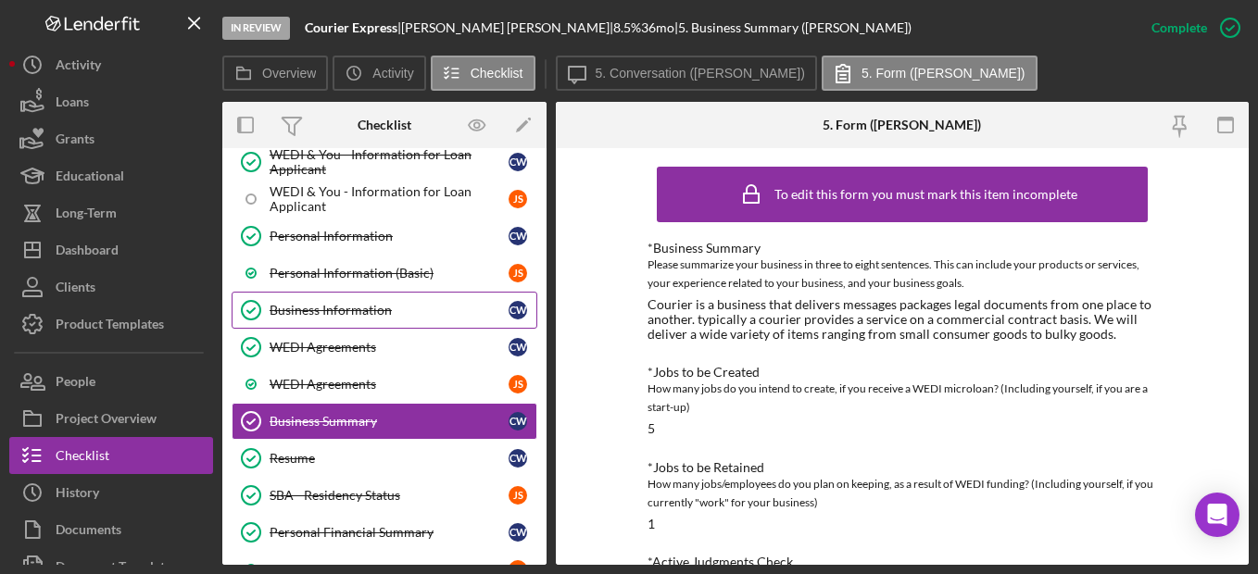
click at [377, 305] on div "Business Information" at bounding box center [389, 310] width 239 height 15
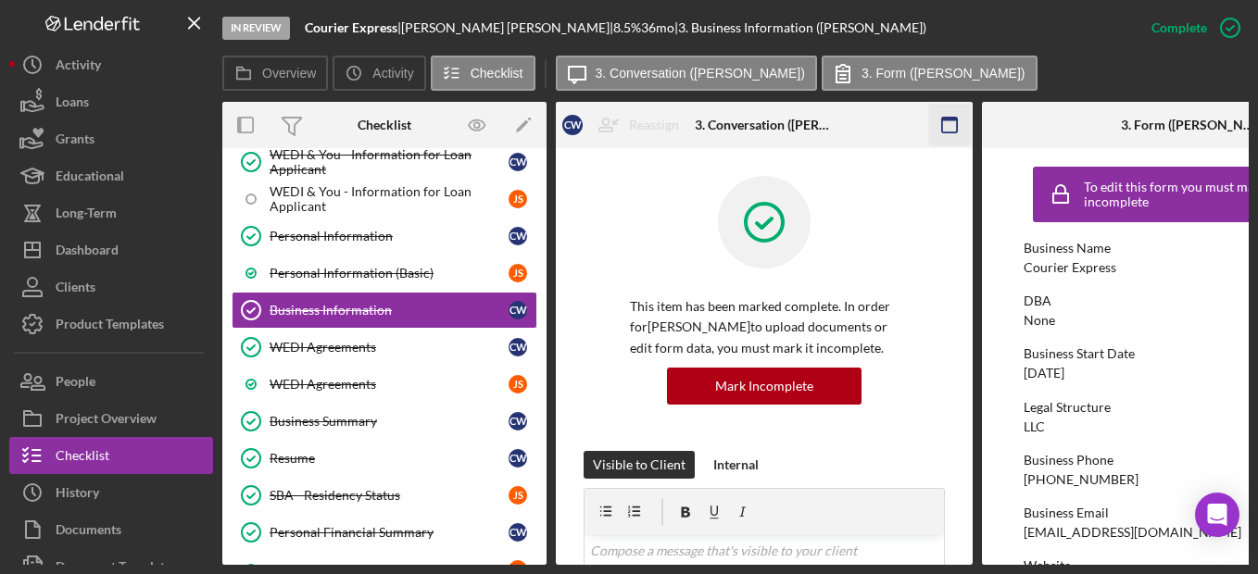
click at [936, 120] on icon "button" at bounding box center [950, 126] width 42 height 42
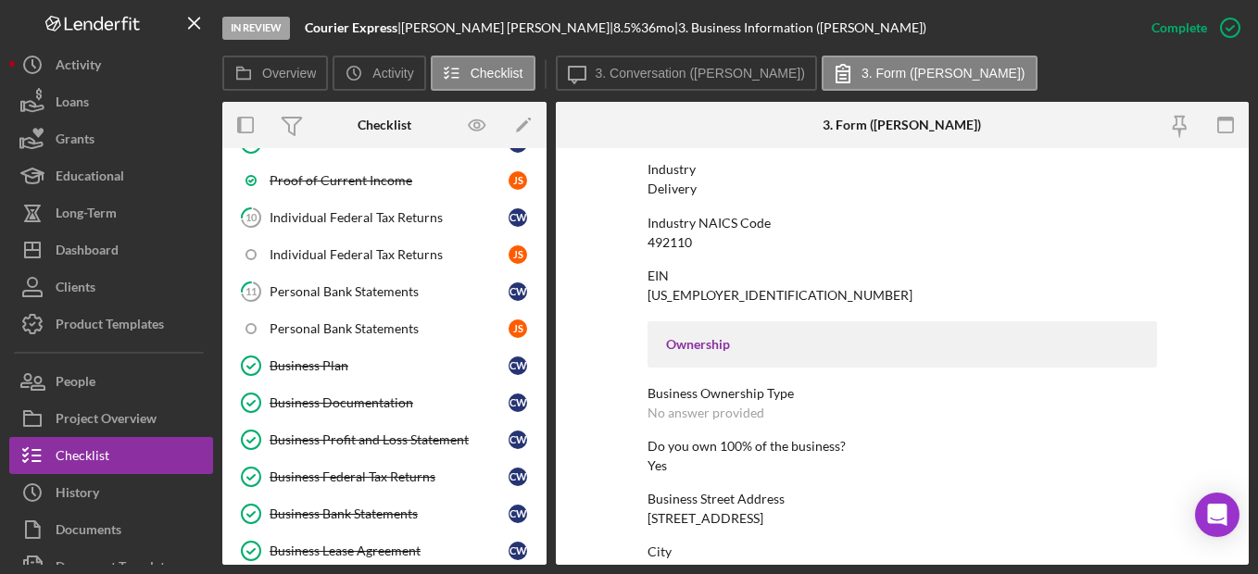
scroll to position [556, 0]
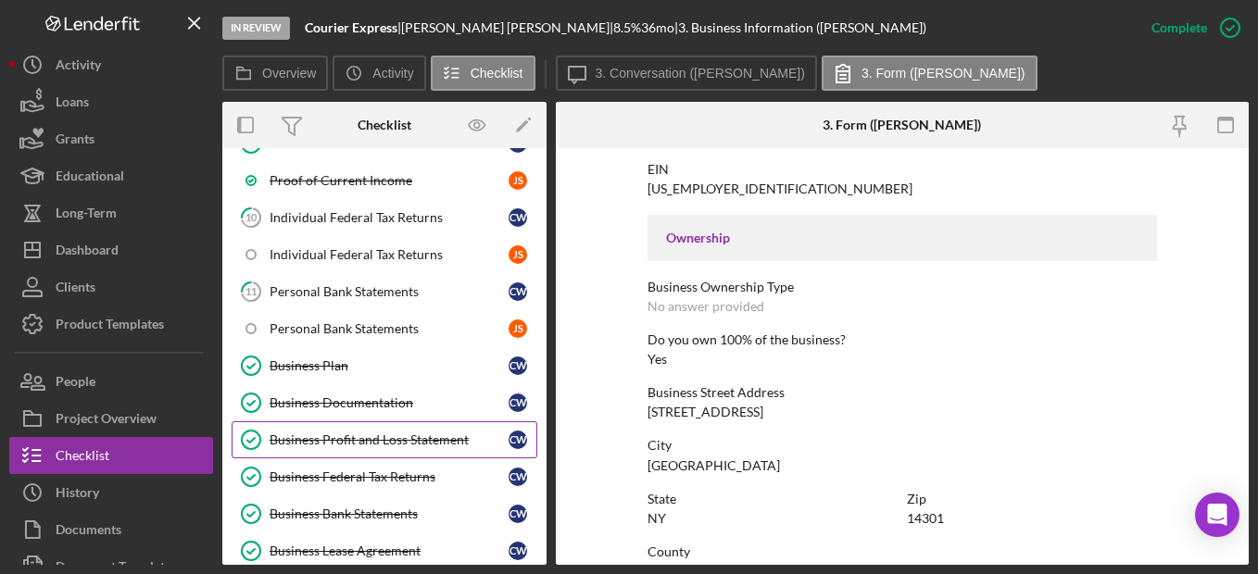
click at [441, 438] on div "Business Profit and Loss Statement" at bounding box center [389, 440] width 239 height 15
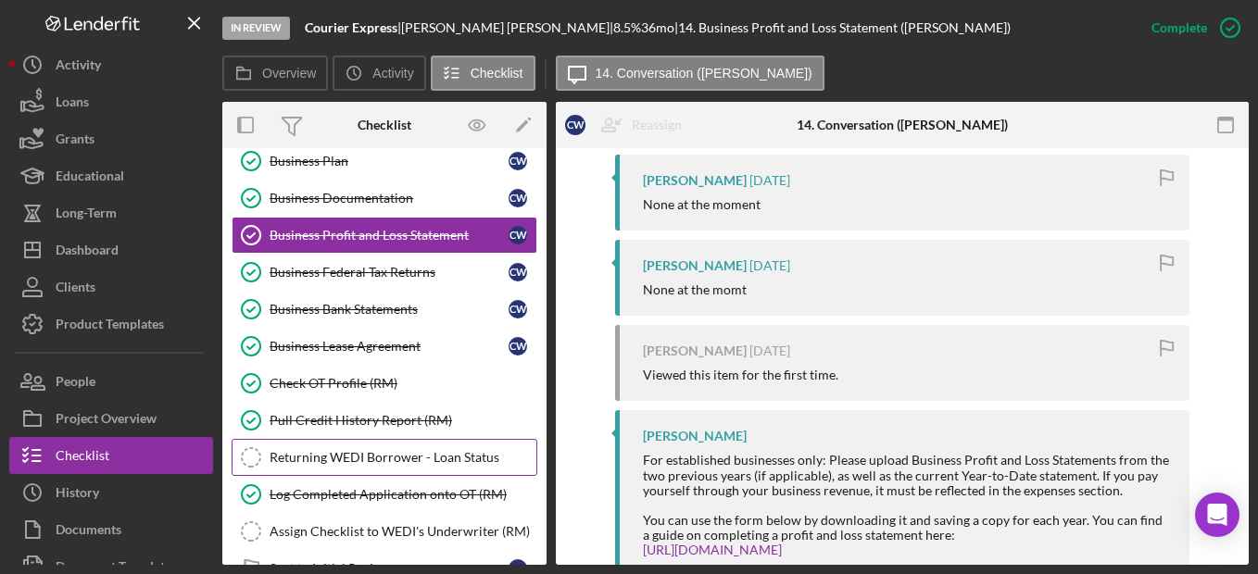
scroll to position [649, 0]
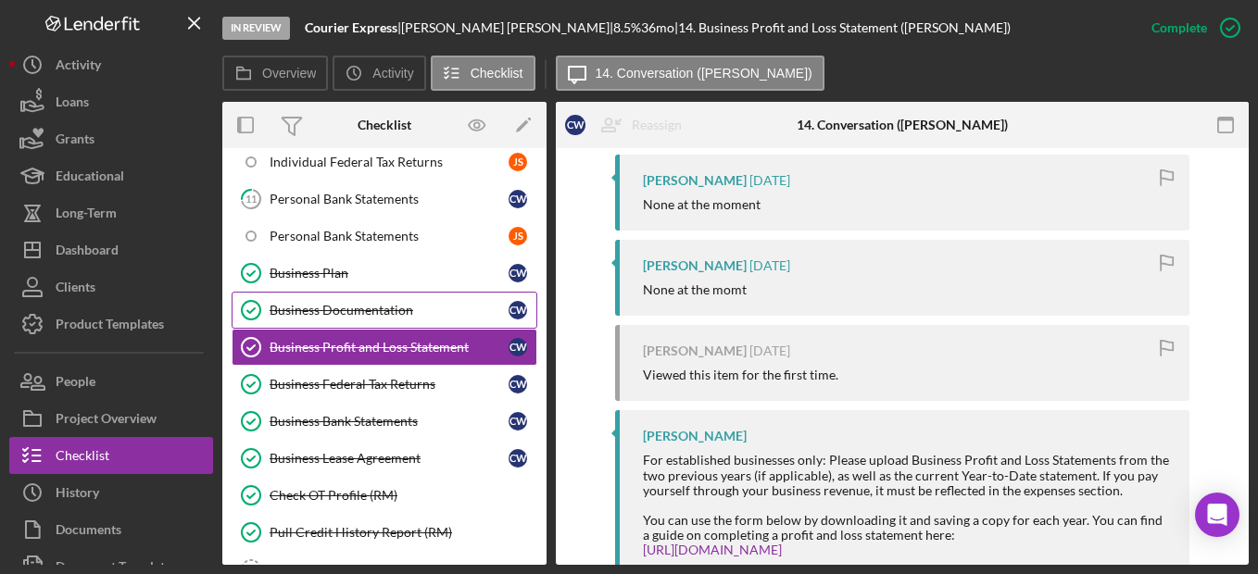
click at [403, 315] on div "Business Documentation" at bounding box center [389, 310] width 239 height 15
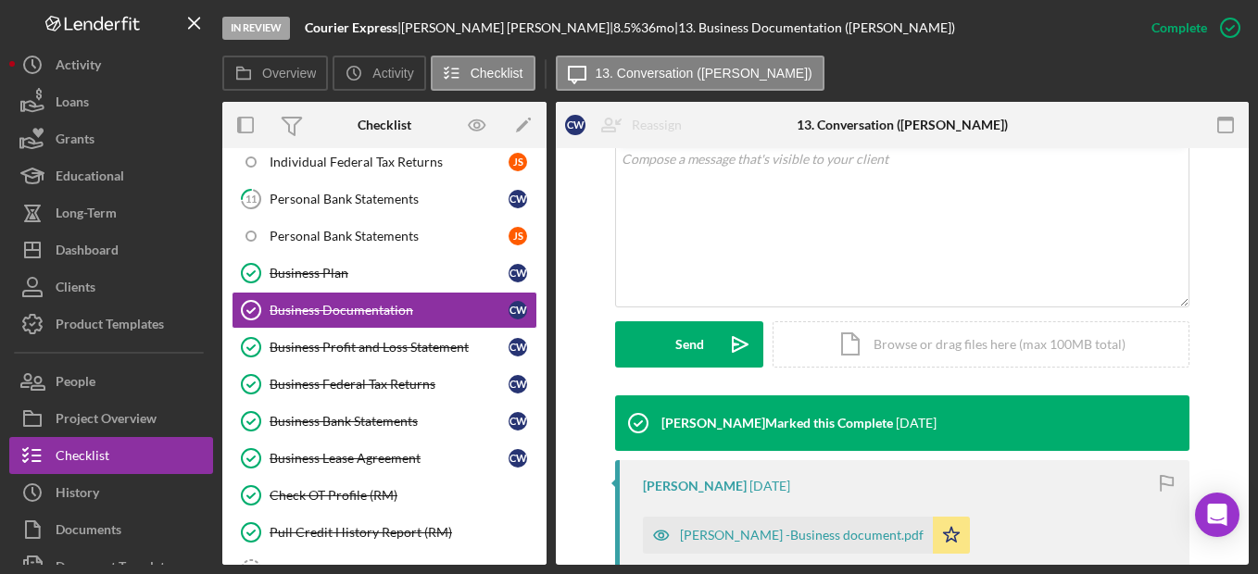
scroll to position [463, 0]
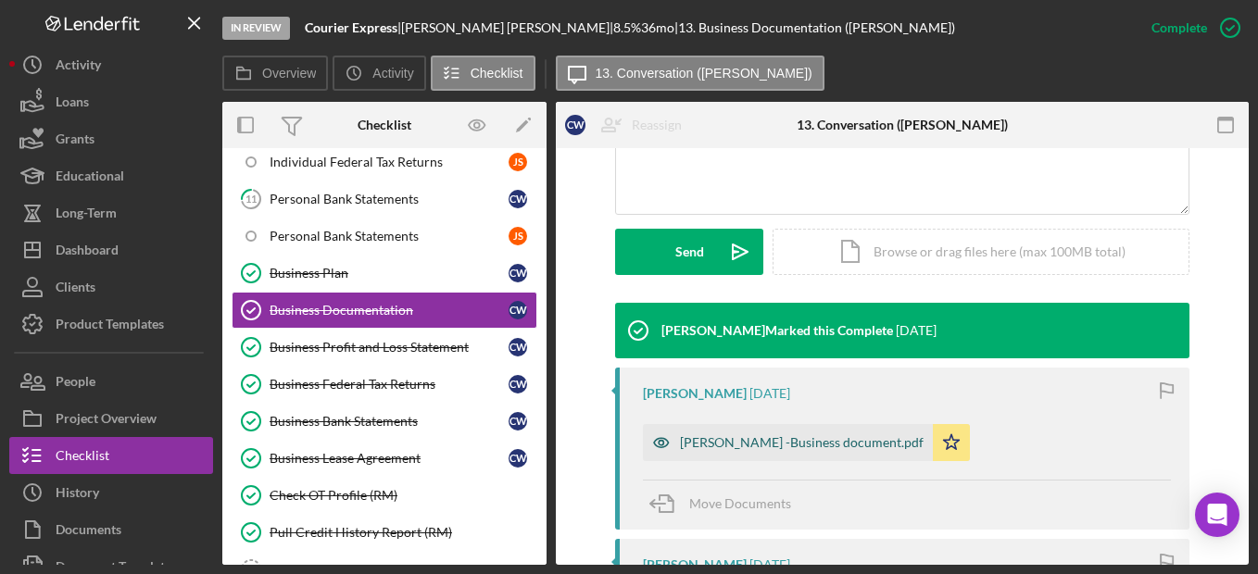
click at [650, 431] on icon "button" at bounding box center [661, 442] width 37 height 37
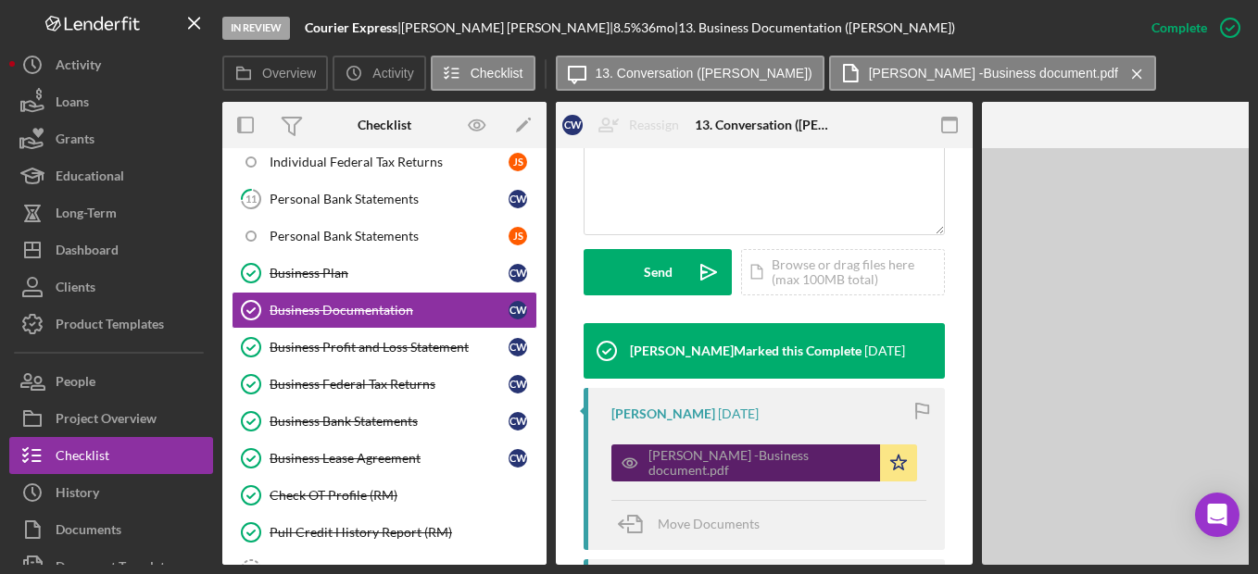
scroll to position [484, 0]
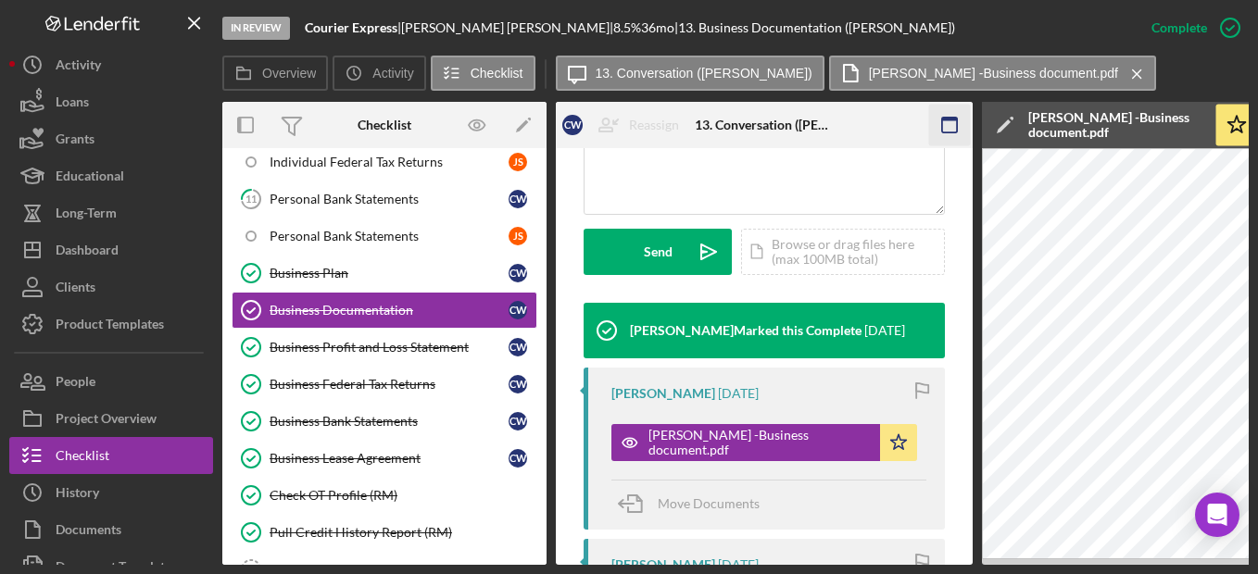
click at [947, 125] on icon "button" at bounding box center [950, 126] width 42 height 42
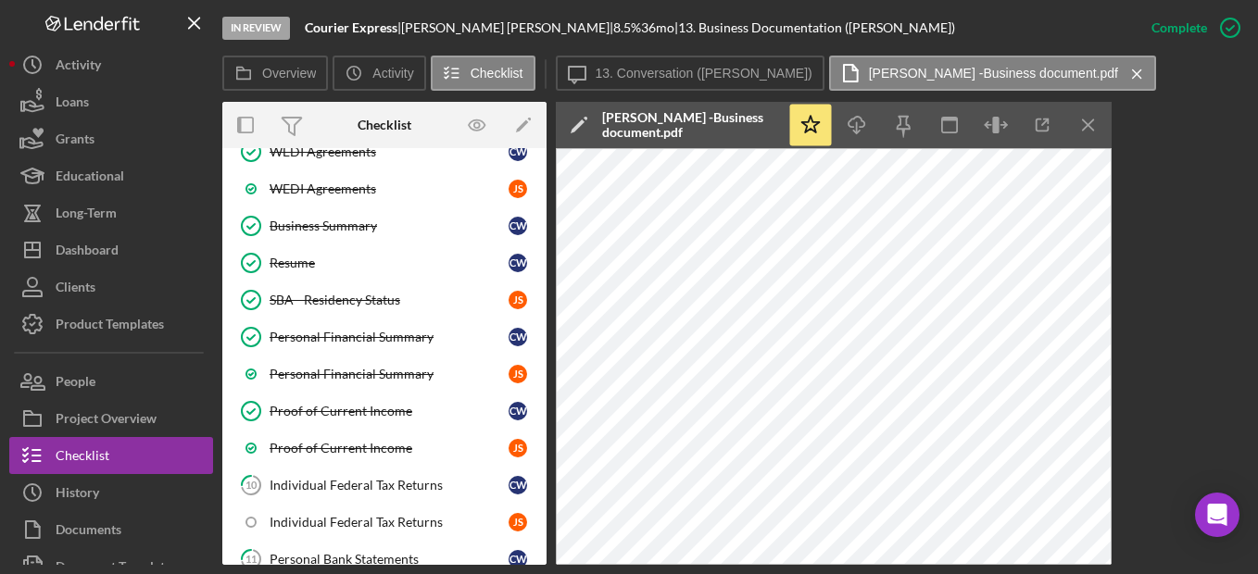
scroll to position [278, 0]
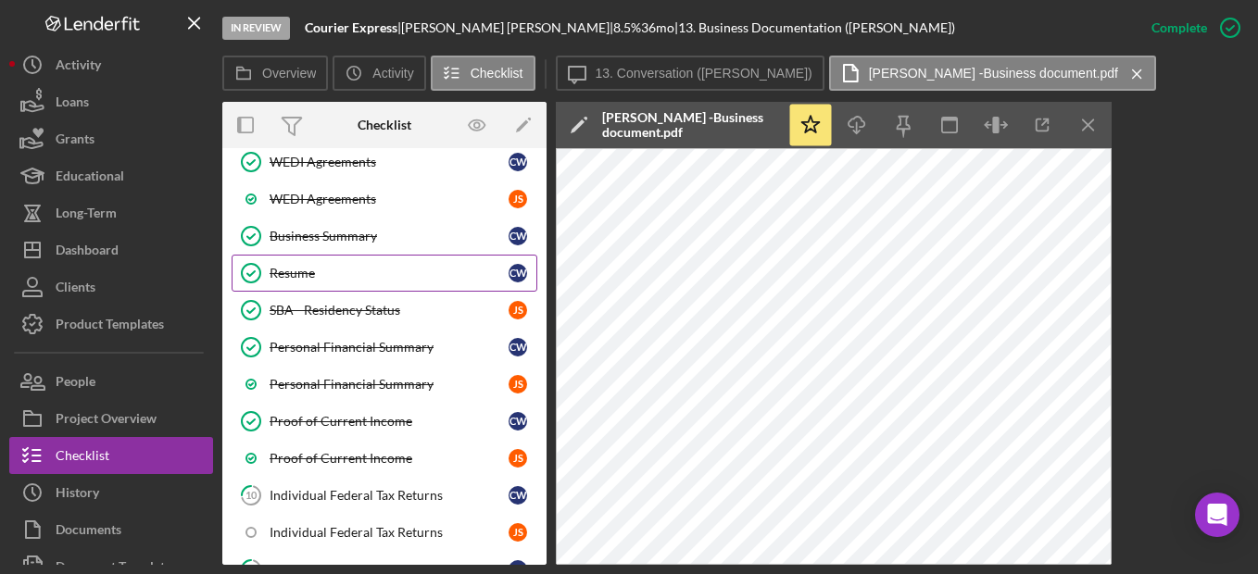
click at [365, 283] on link "Resume Resume C W" at bounding box center [385, 273] width 306 height 37
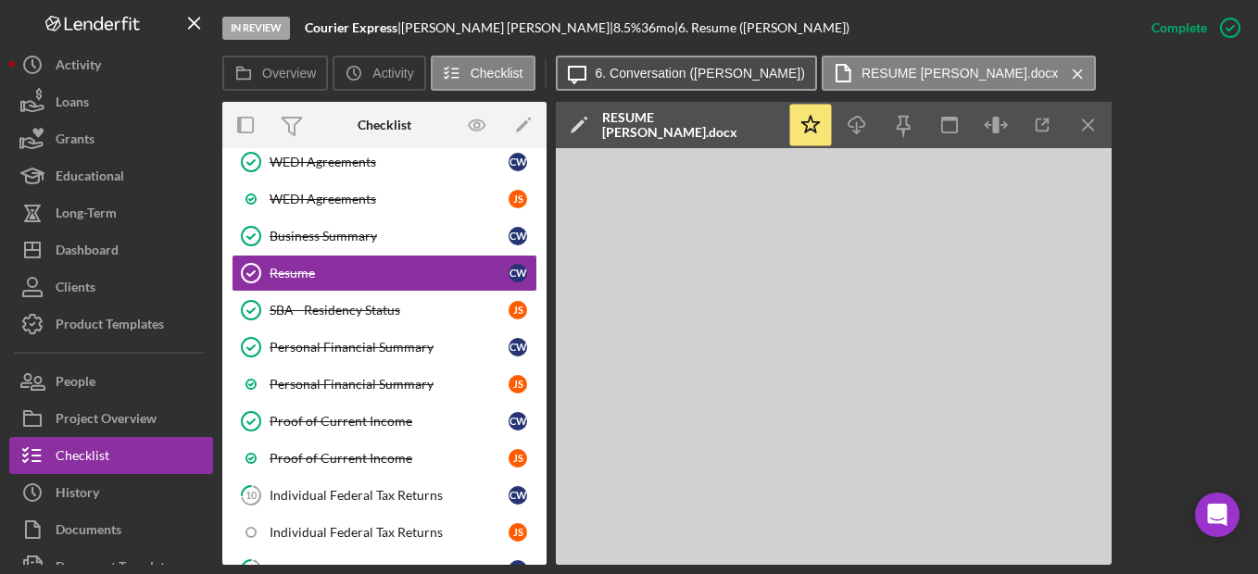
click at [719, 70] on label "6. Conversation ([PERSON_NAME])" at bounding box center [700, 73] width 209 height 15
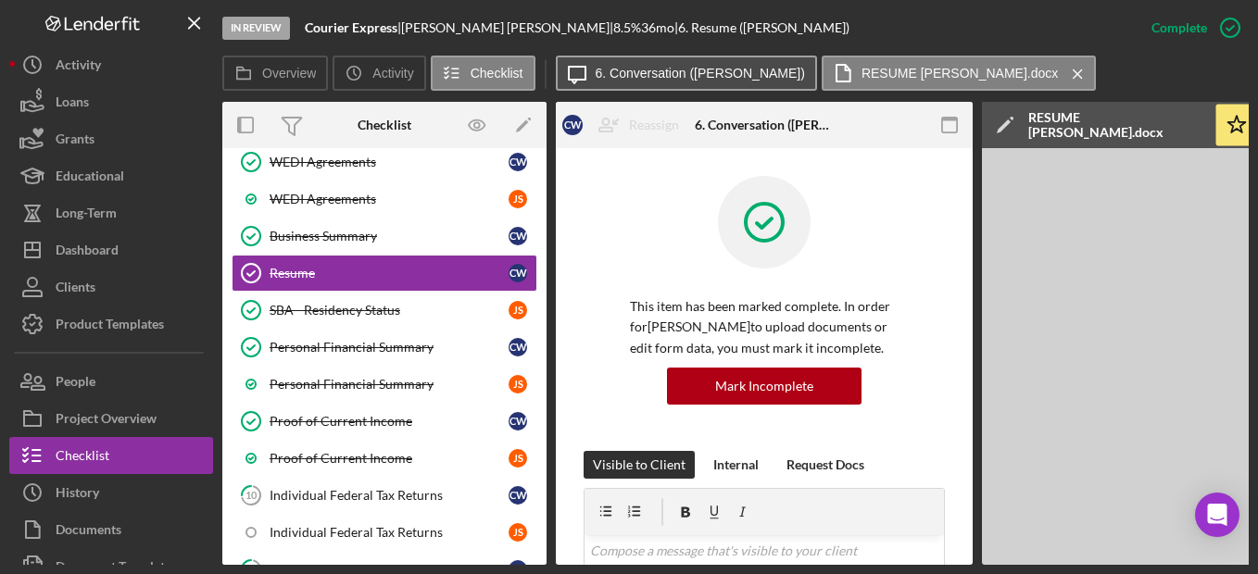
click at [725, 67] on label "6. Conversation ([PERSON_NAME])" at bounding box center [700, 73] width 209 height 15
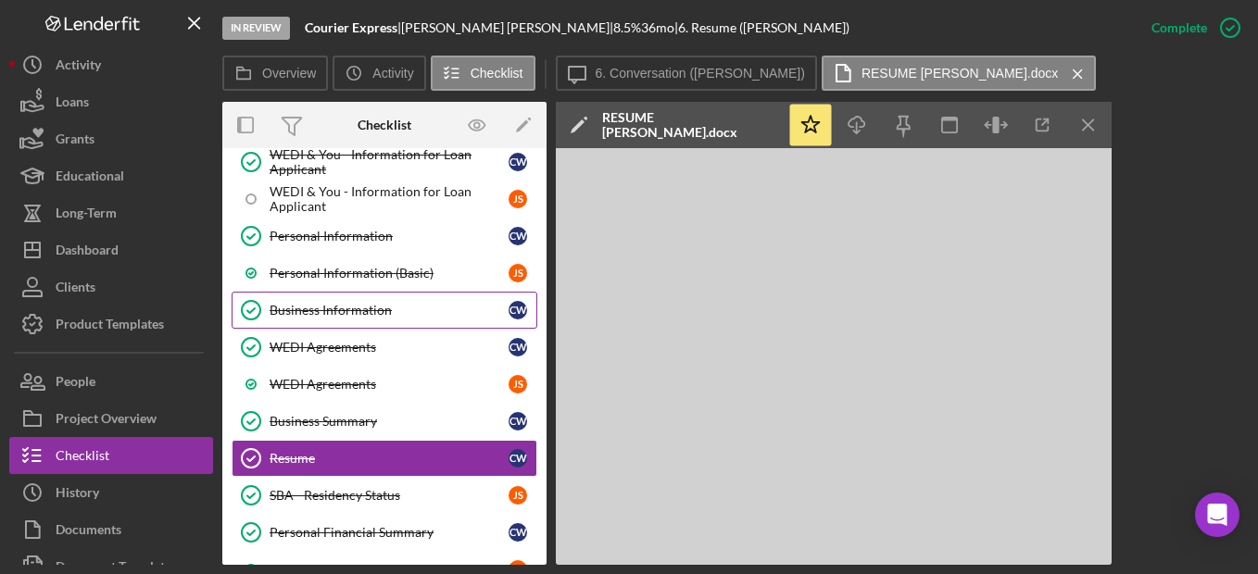
scroll to position [185, 0]
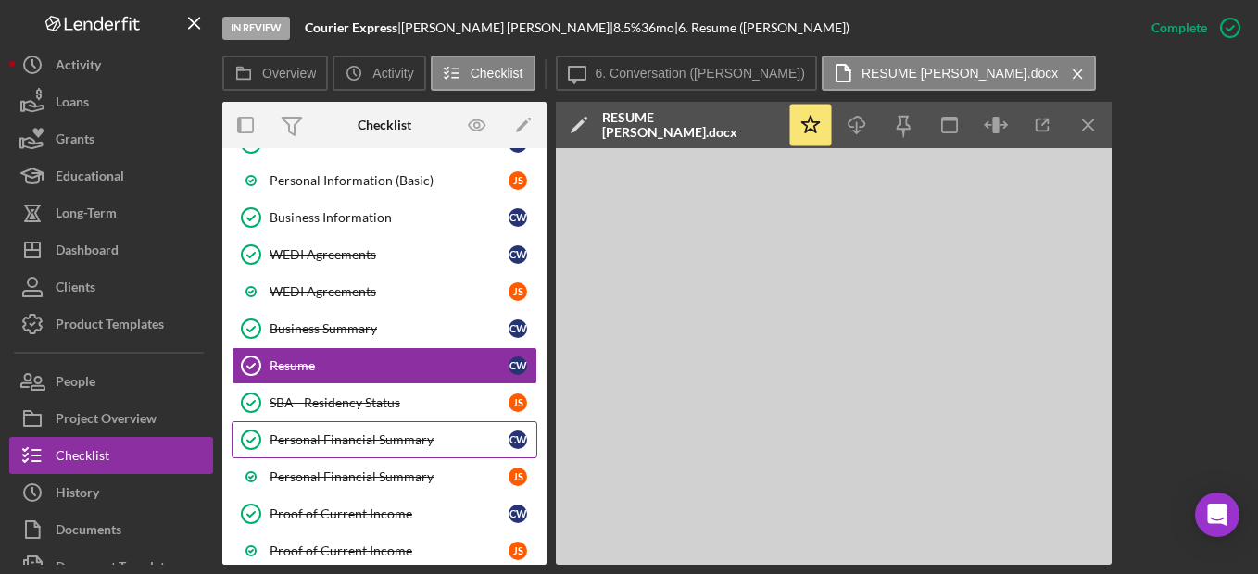
click at [415, 444] on div "Personal Financial Summary" at bounding box center [389, 440] width 239 height 15
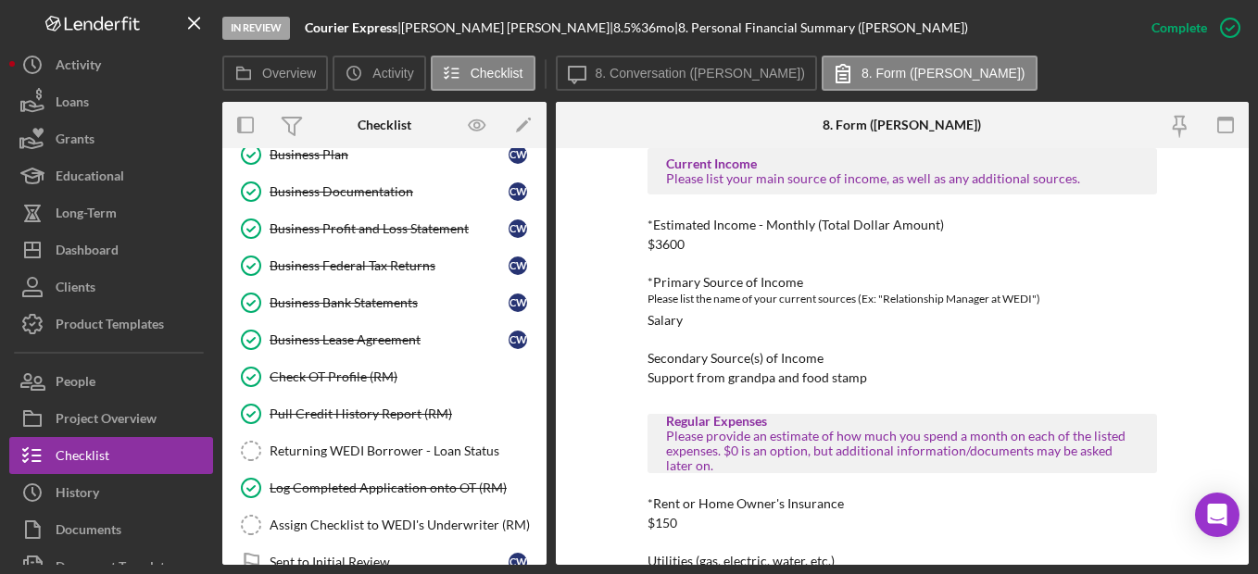
scroll to position [834, 0]
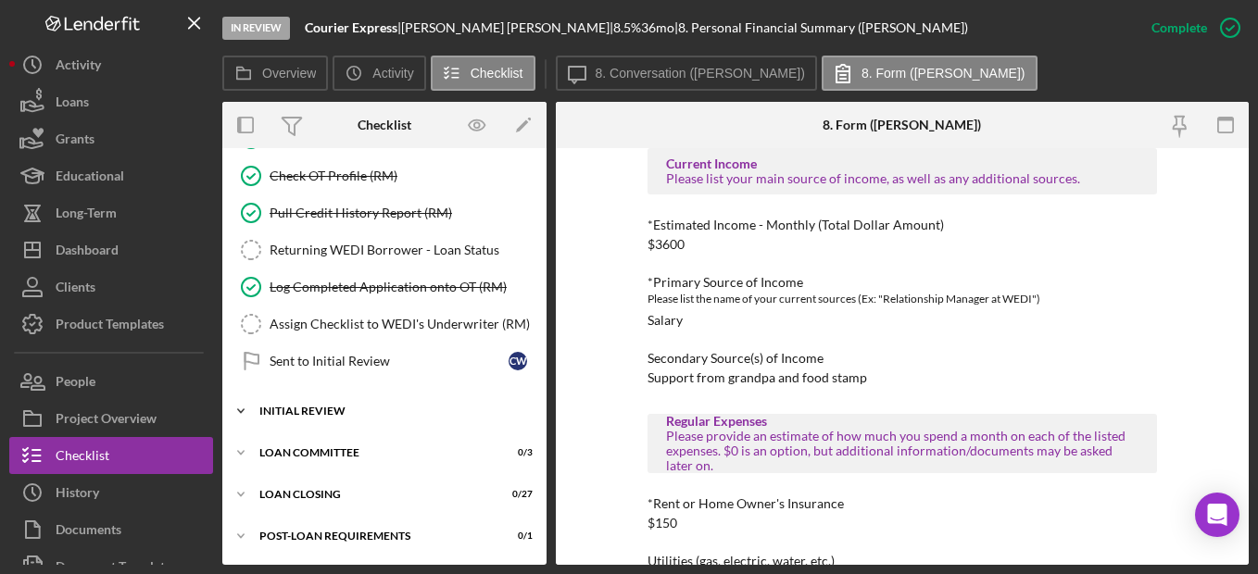
click at [358, 413] on div "Initial Review" at bounding box center [391, 411] width 264 height 11
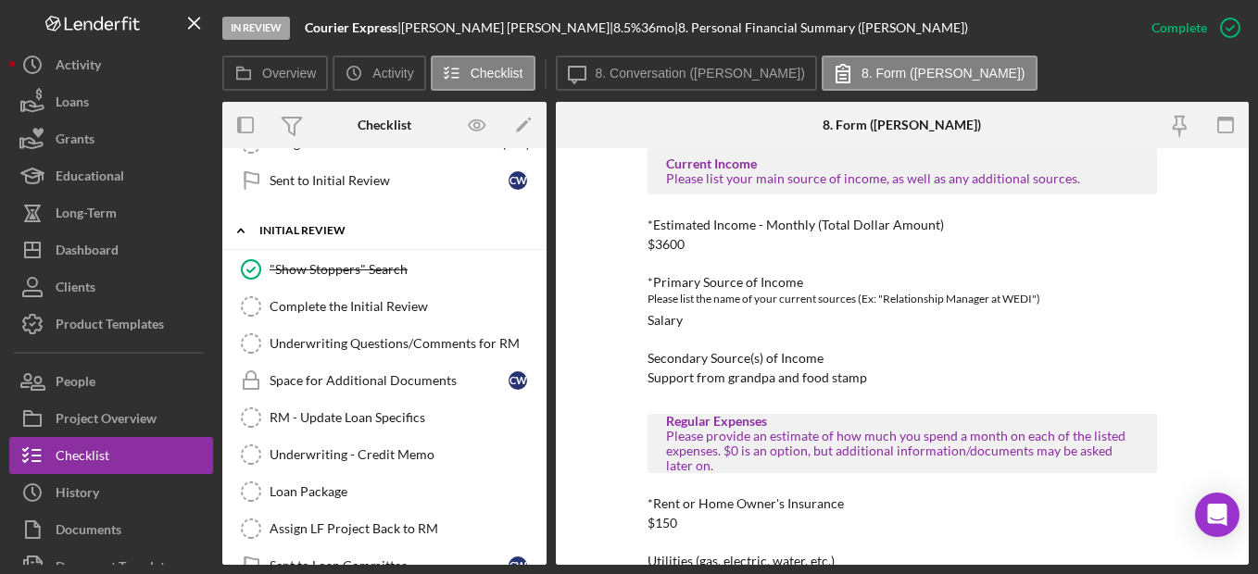
scroll to position [1154, 0]
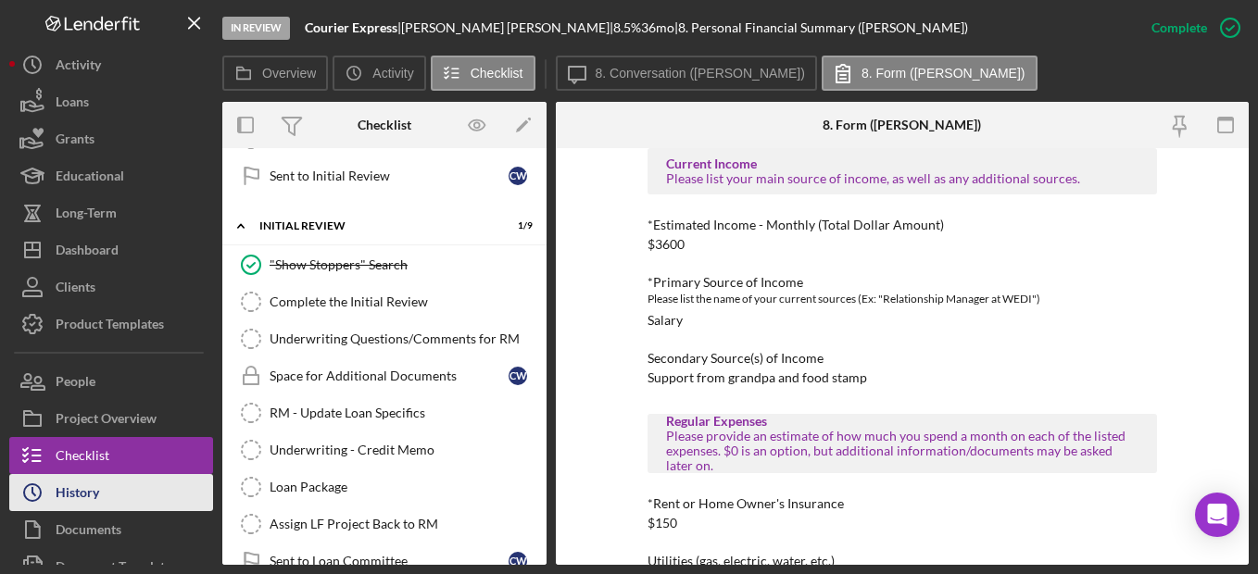
click at [120, 500] on button "Icon/History History" at bounding box center [111, 492] width 204 height 37
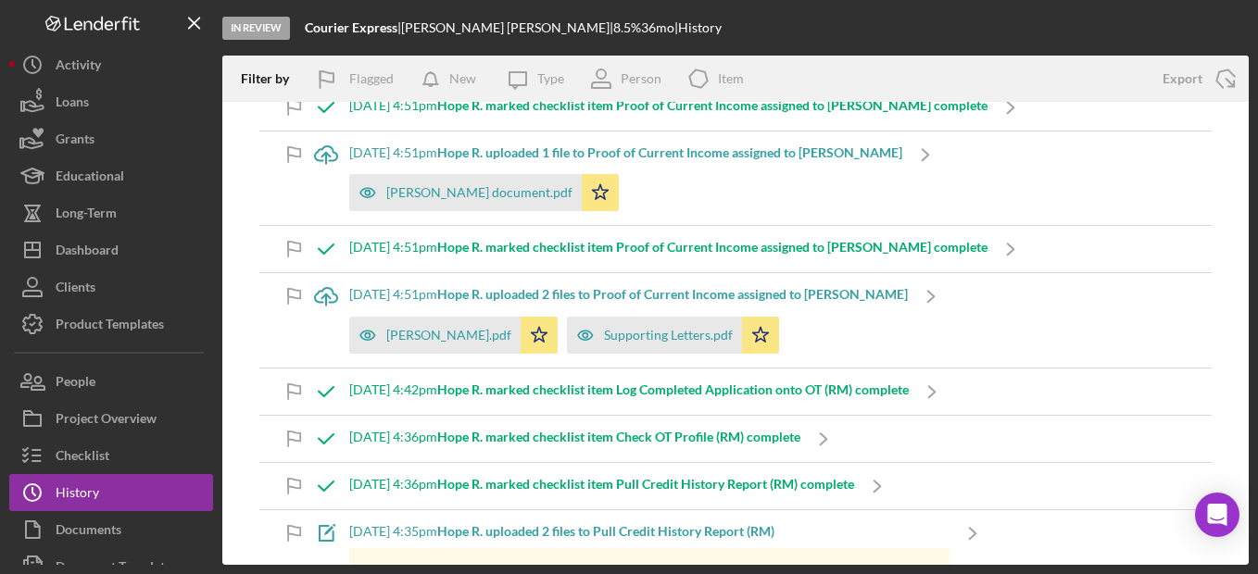
scroll to position [1390, 0]
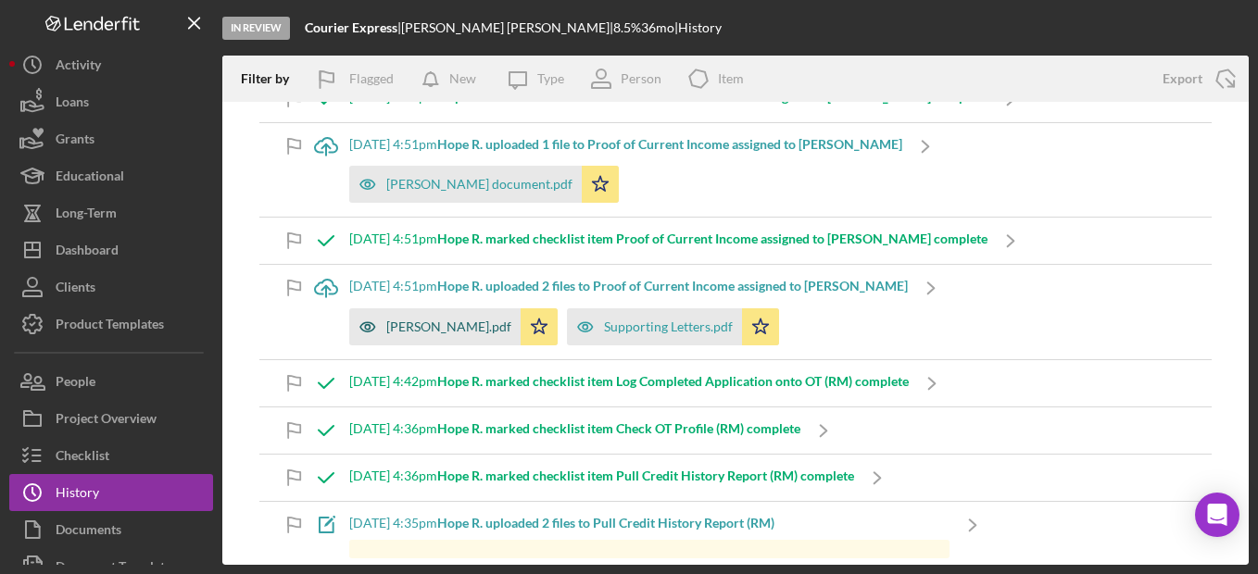
click at [364, 330] on icon "button" at bounding box center [367, 327] width 37 height 37
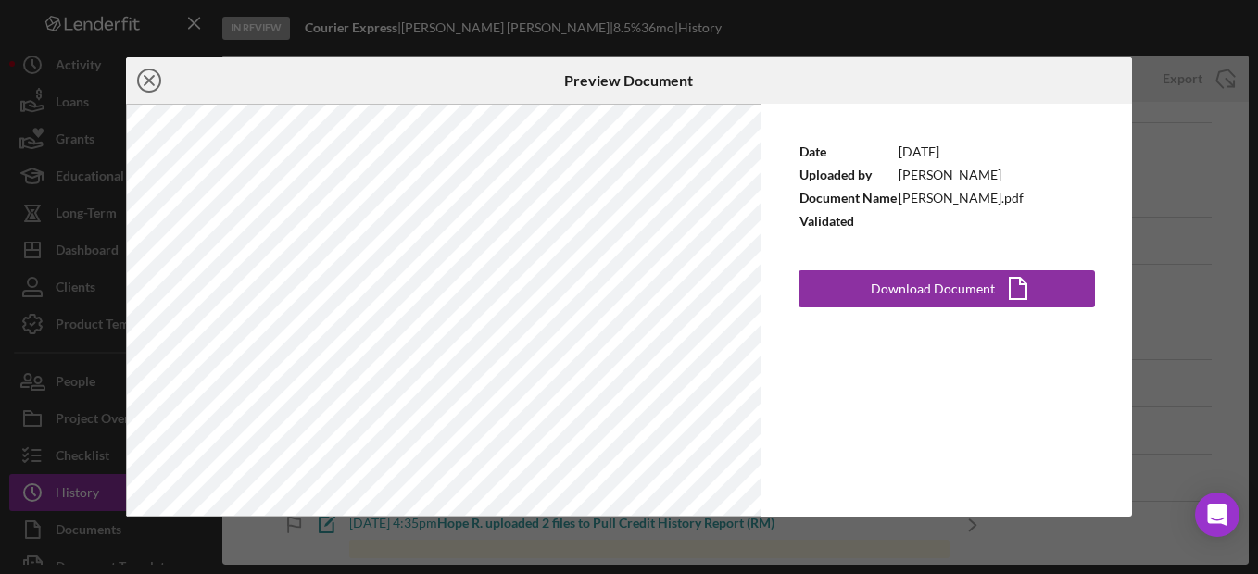
click at [148, 86] on icon "Icon/Close" at bounding box center [149, 80] width 46 height 46
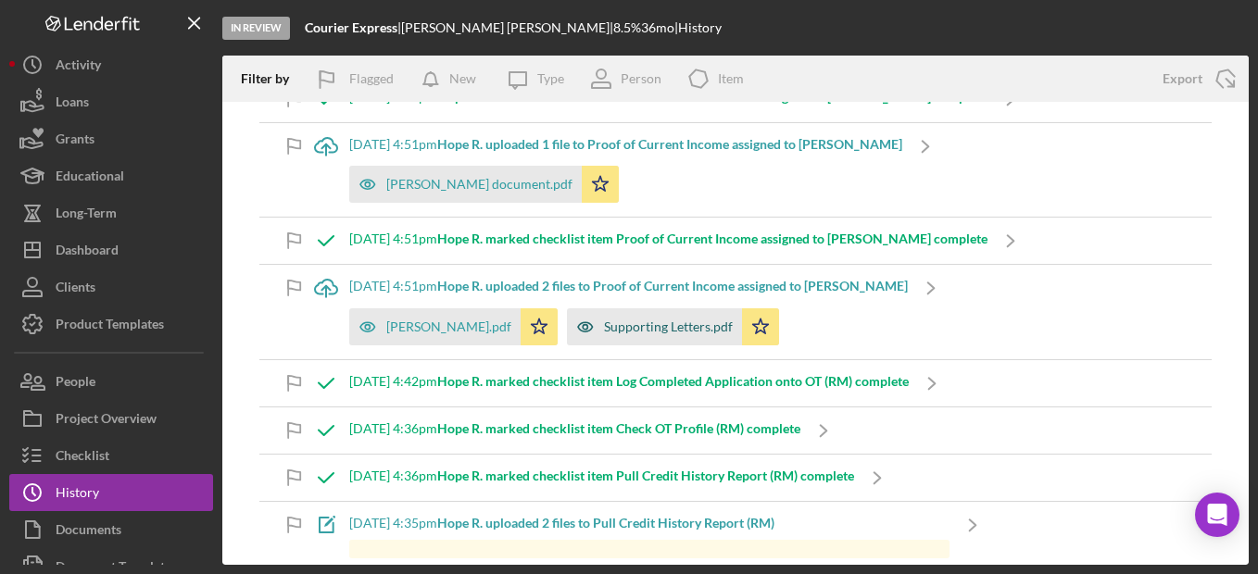
click at [604, 326] on icon "button" at bounding box center [585, 327] width 37 height 37
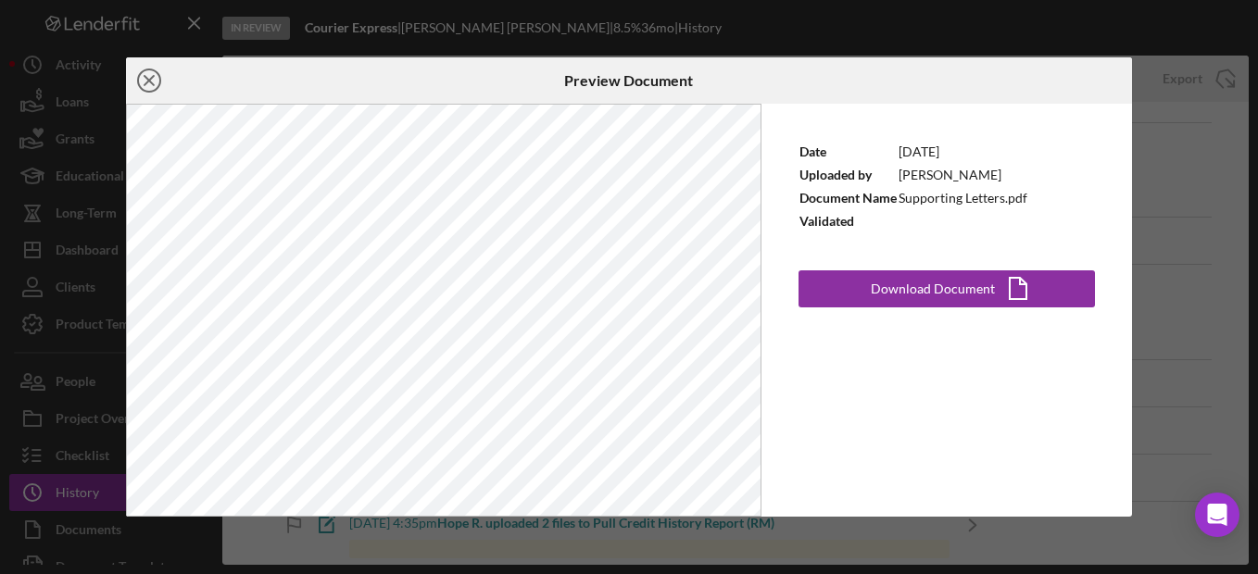
click at [142, 85] on icon "Icon/Close" at bounding box center [149, 80] width 46 height 46
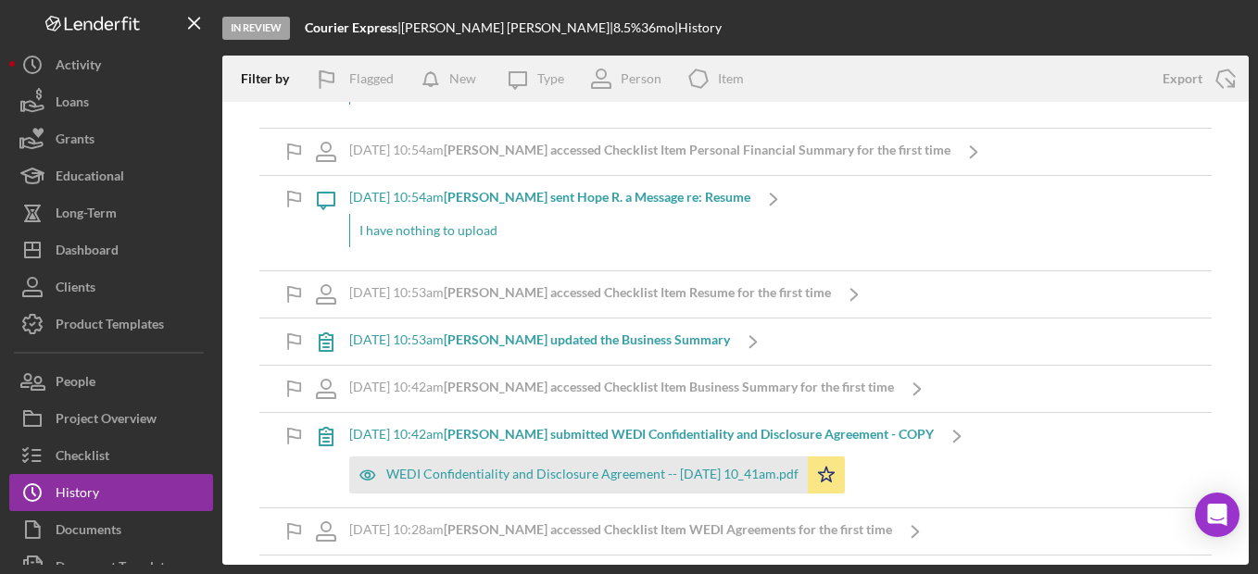
scroll to position [7441, 0]
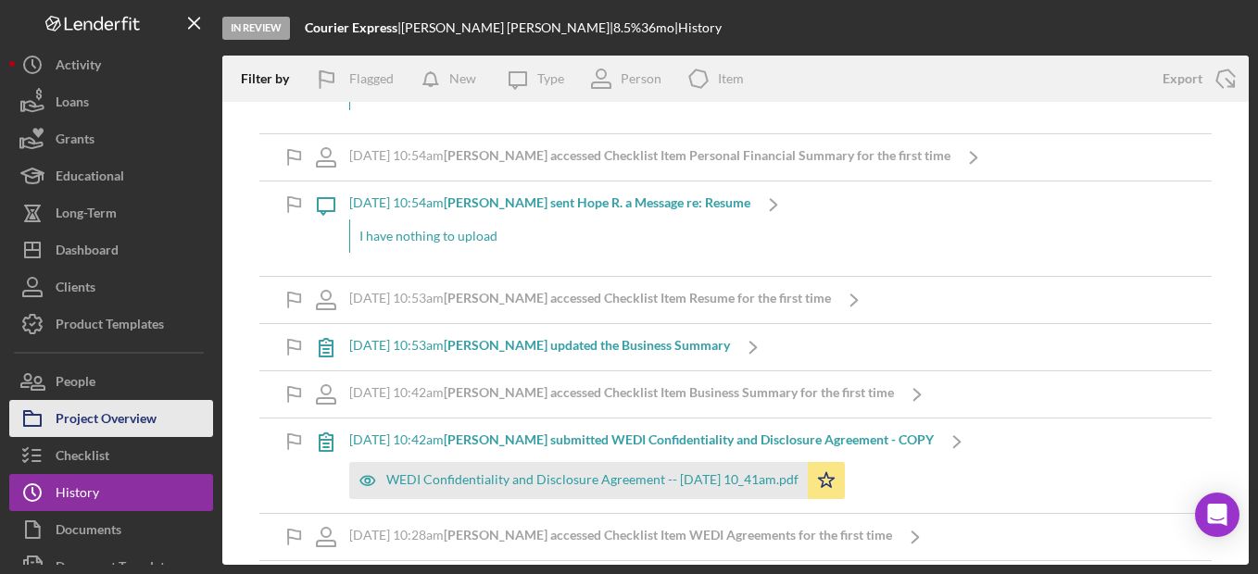
click at [137, 410] on div "Project Overview" at bounding box center [106, 421] width 101 height 42
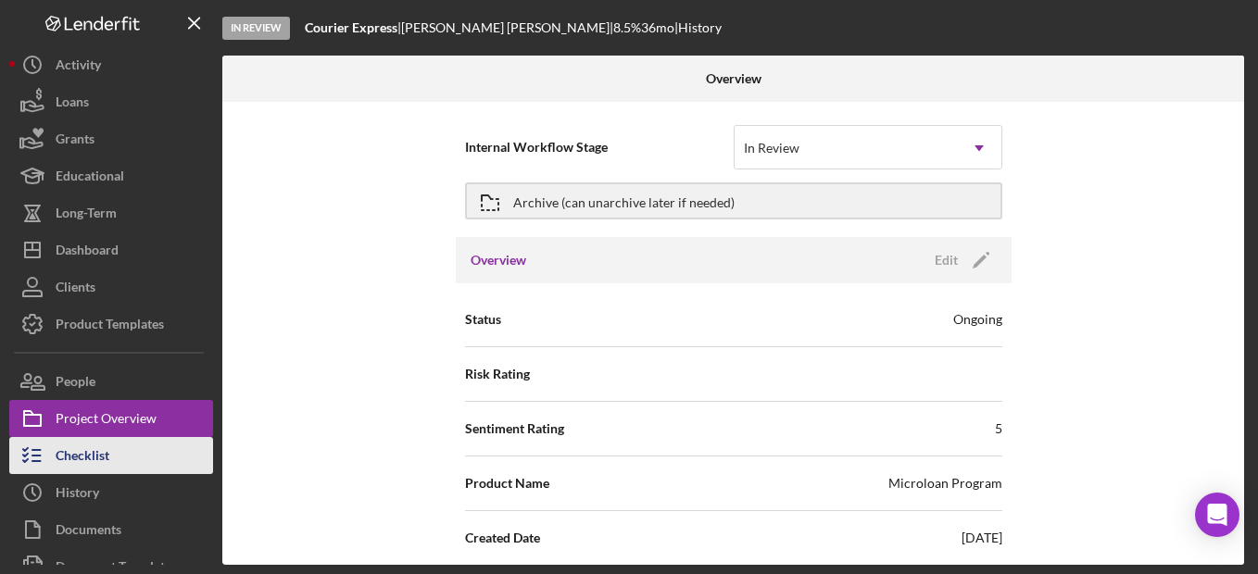
click at [183, 448] on button "Checklist" at bounding box center [111, 455] width 204 height 37
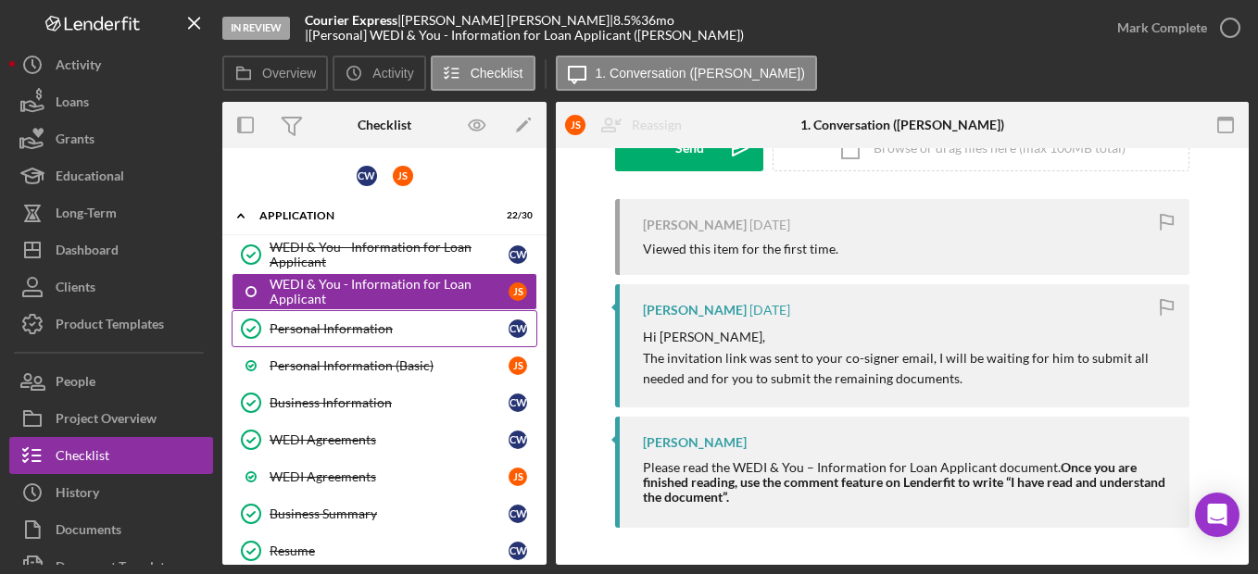
scroll to position [93, 0]
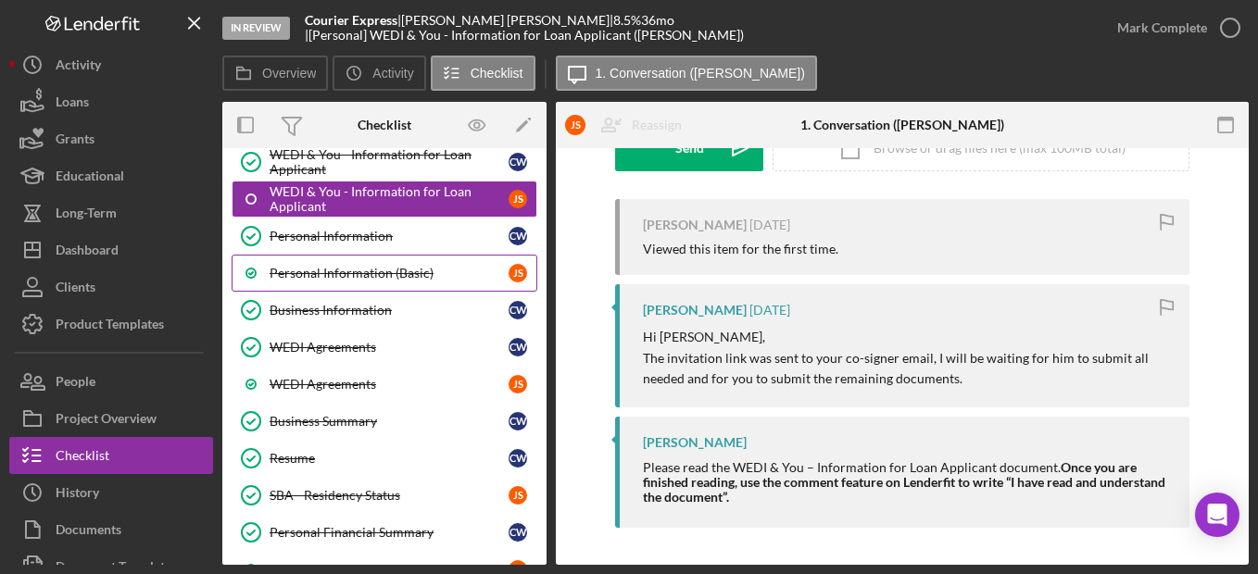
click at [363, 259] on link "Personal Information (Basic) J S" at bounding box center [385, 273] width 306 height 37
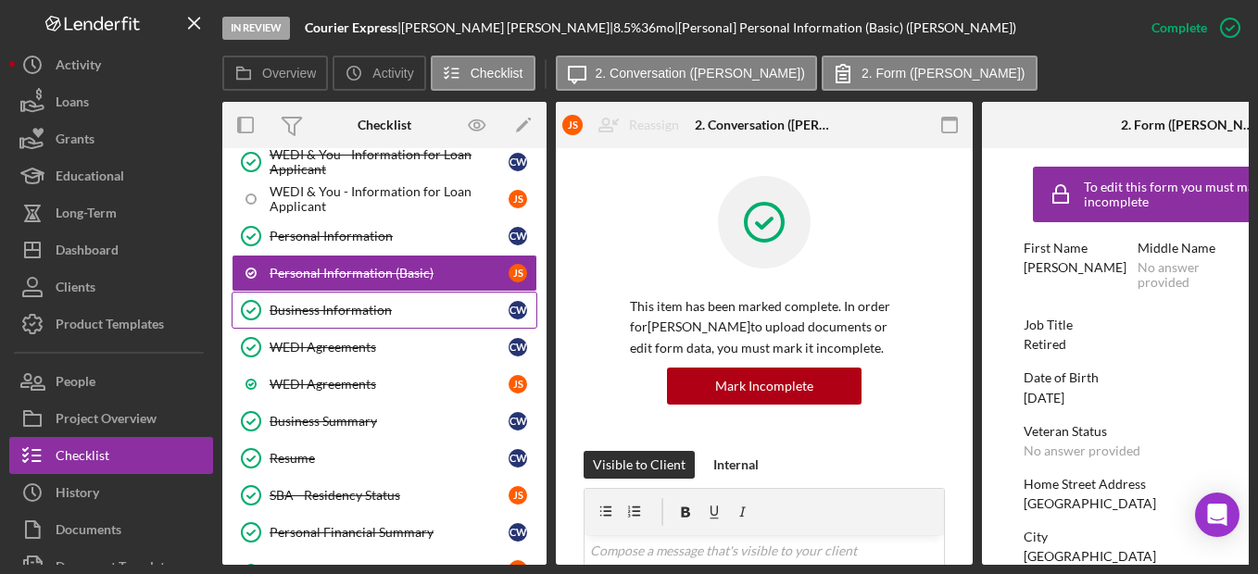
click at [363, 309] on div "Business Information" at bounding box center [389, 310] width 239 height 15
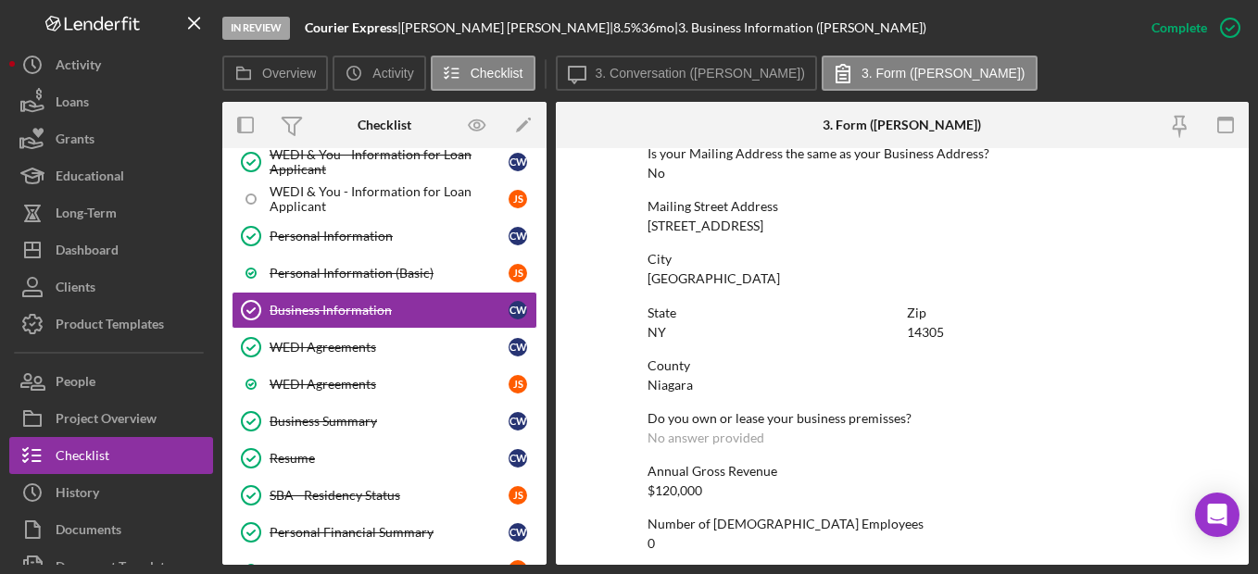
scroll to position [1019, 0]
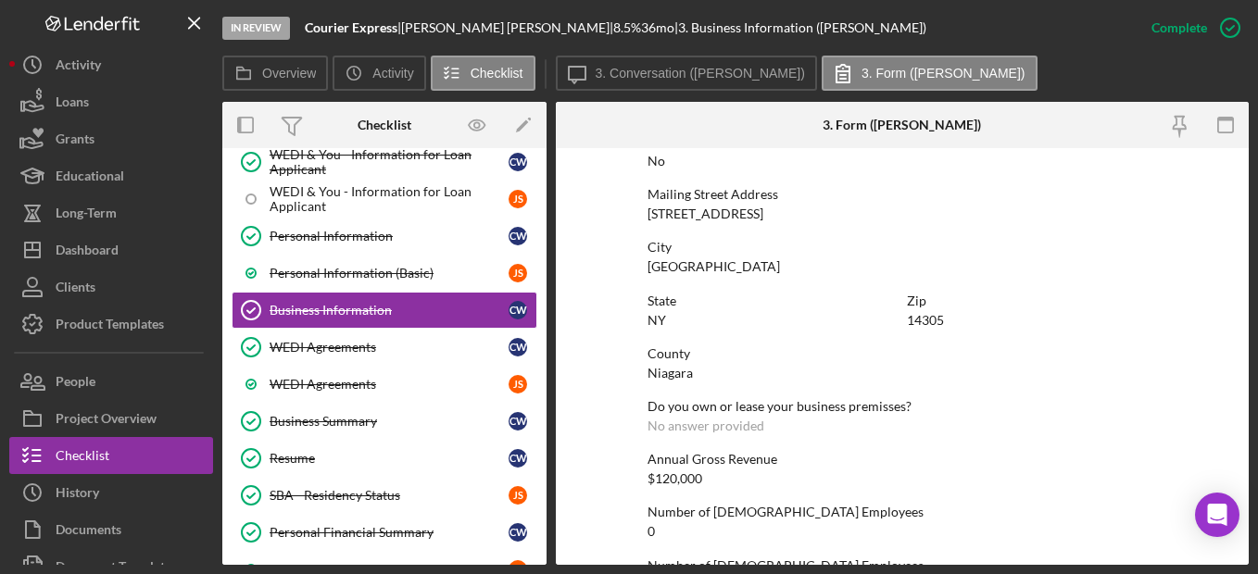
click at [687, 480] on div "$120,000" at bounding box center [675, 479] width 55 height 15
copy div "$120,000"
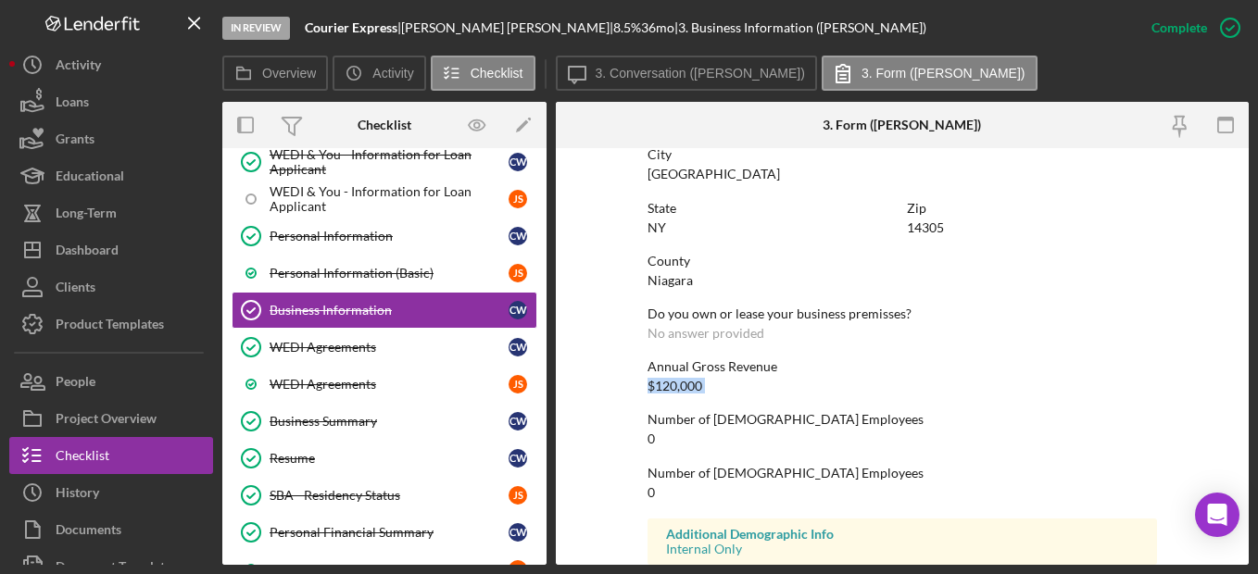
scroll to position [1192, 0]
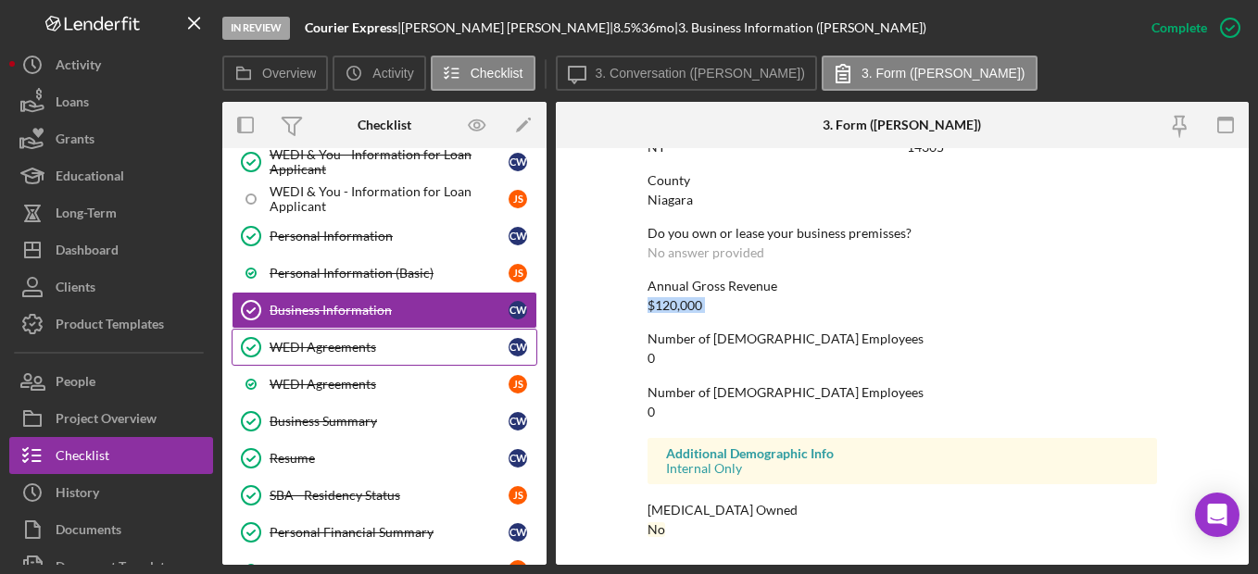
click at [421, 347] on div "WEDI Agreements" at bounding box center [389, 347] width 239 height 15
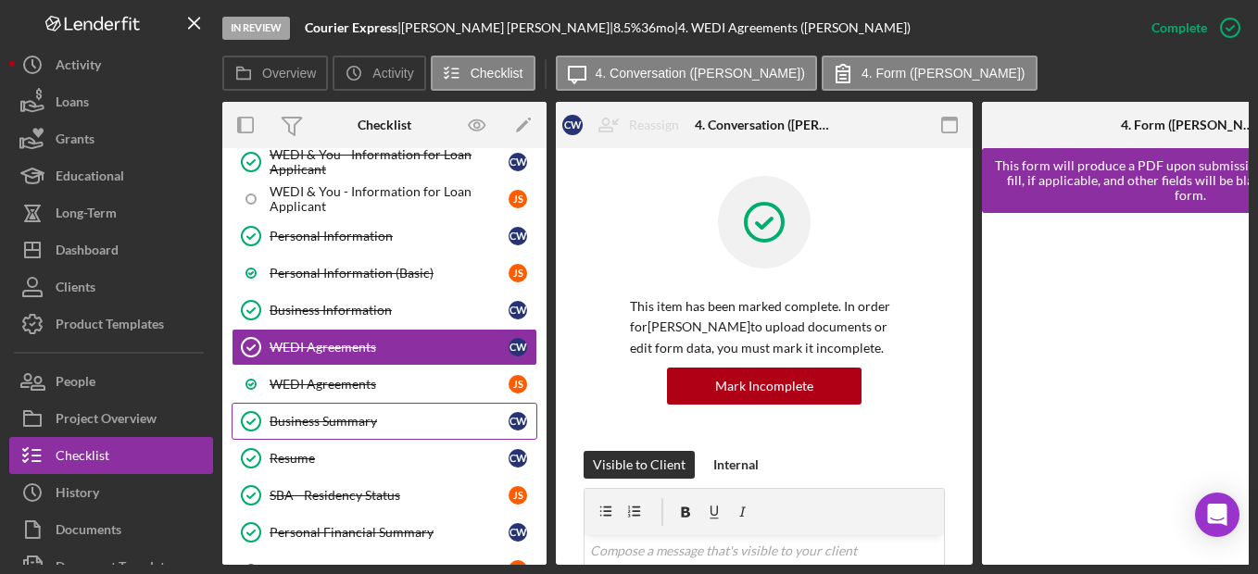
click at [391, 421] on div "Business Summary" at bounding box center [389, 421] width 239 height 15
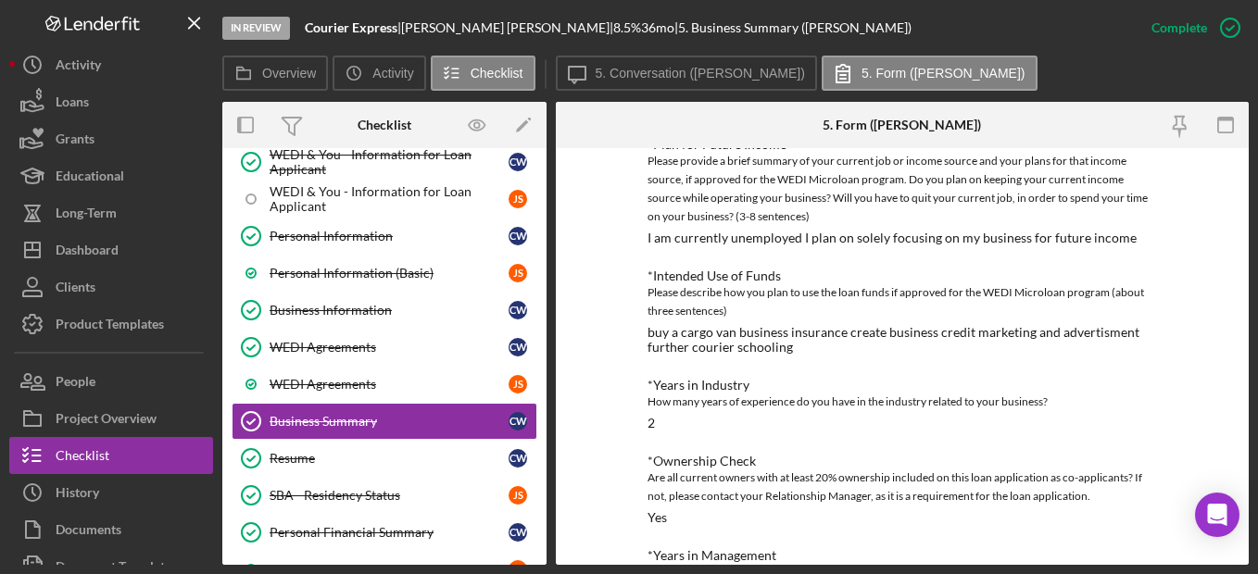
scroll to position [825, 0]
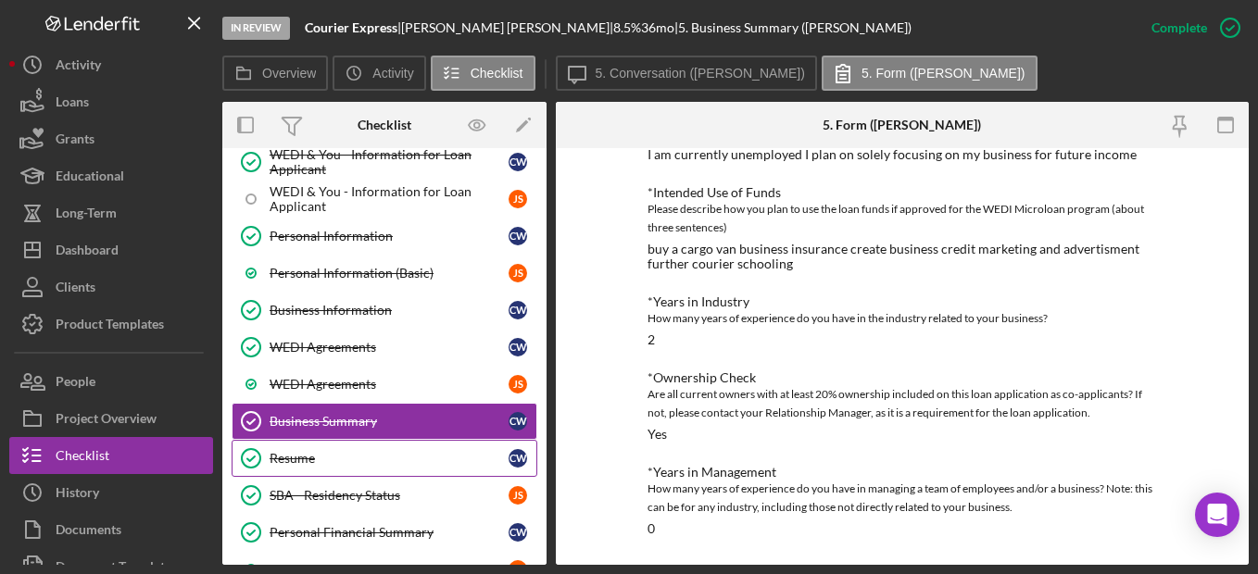
click at [407, 445] on link "Resume Resume C W" at bounding box center [385, 458] width 306 height 37
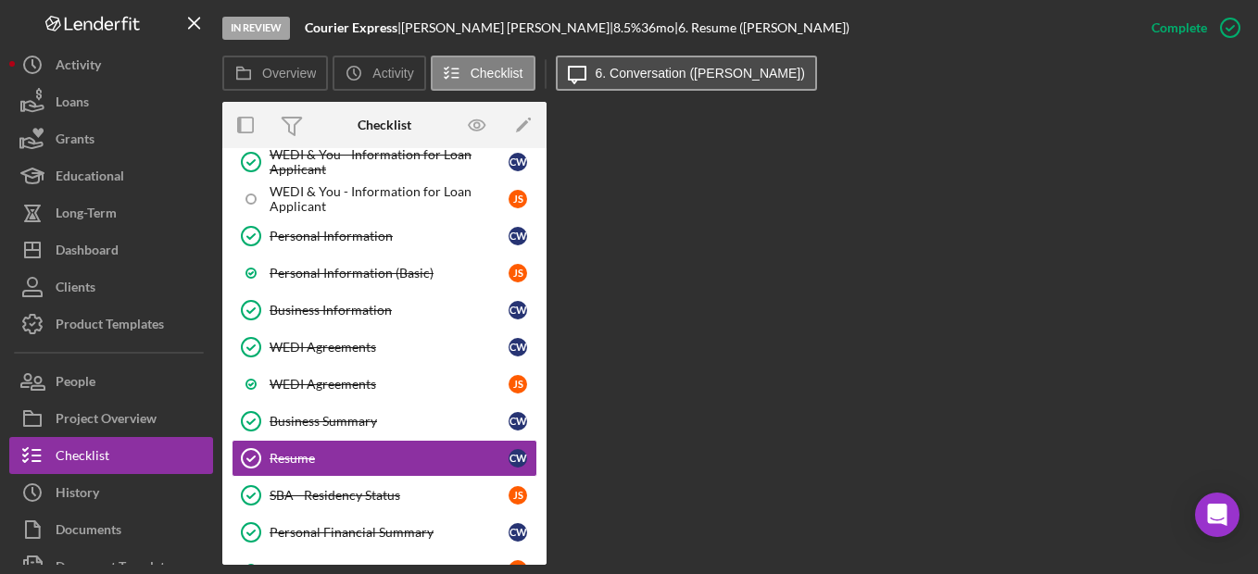
click at [588, 83] on icon "Icon/Message" at bounding box center [577, 73] width 46 height 46
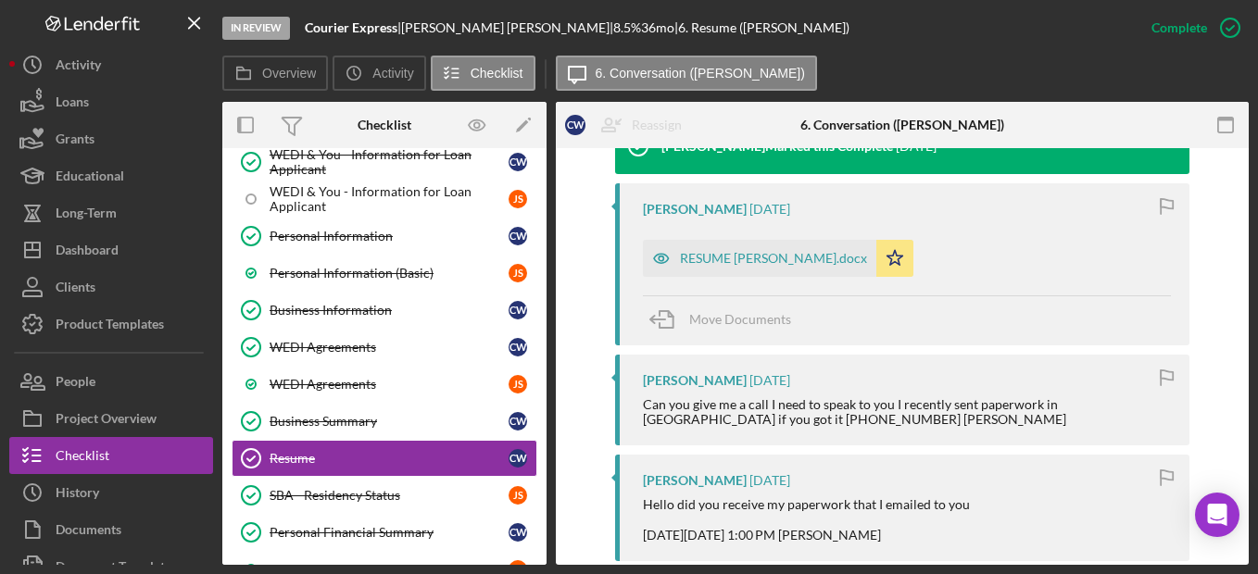
scroll to position [649, 0]
click at [663, 254] on icon "button" at bounding box center [661, 257] width 15 height 9
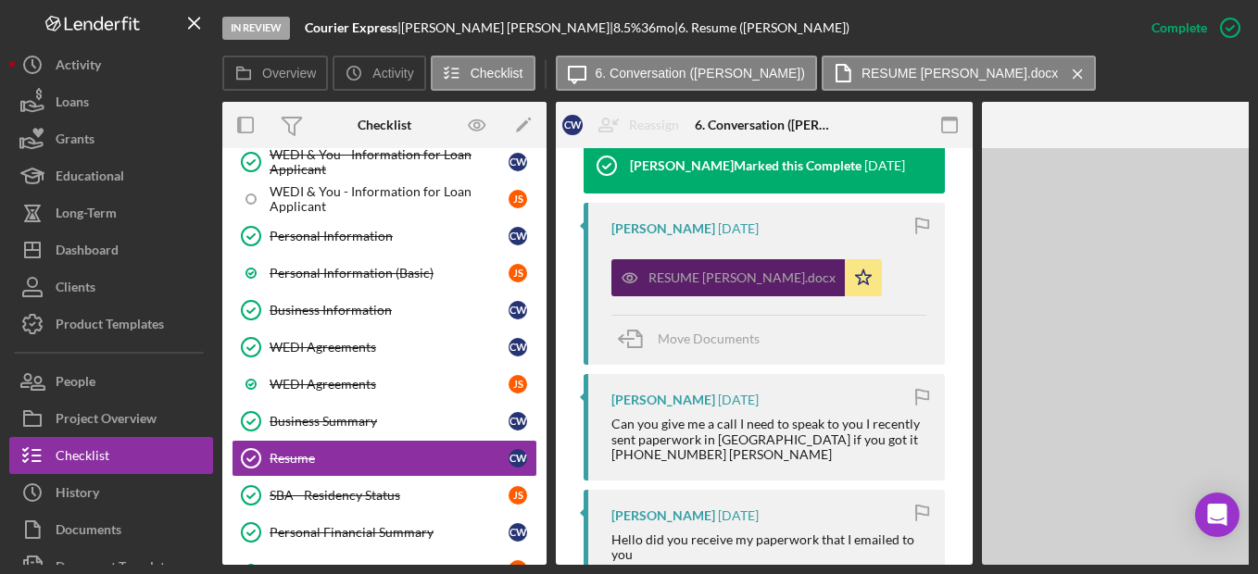
scroll to position [669, 0]
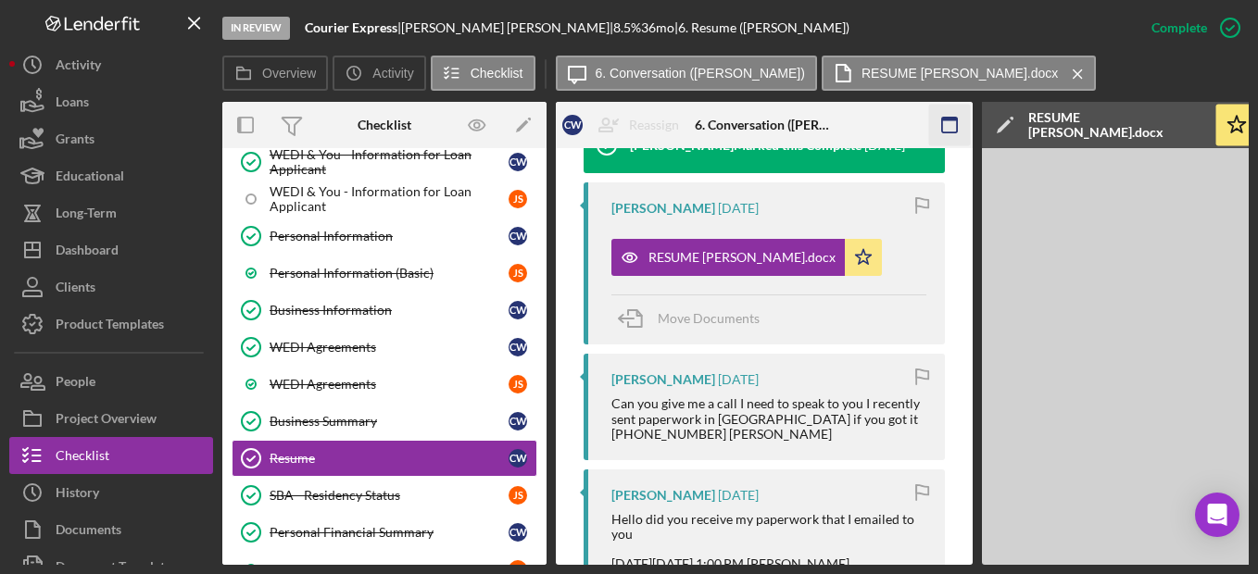
click at [953, 122] on icon "button" at bounding box center [950, 126] width 42 height 42
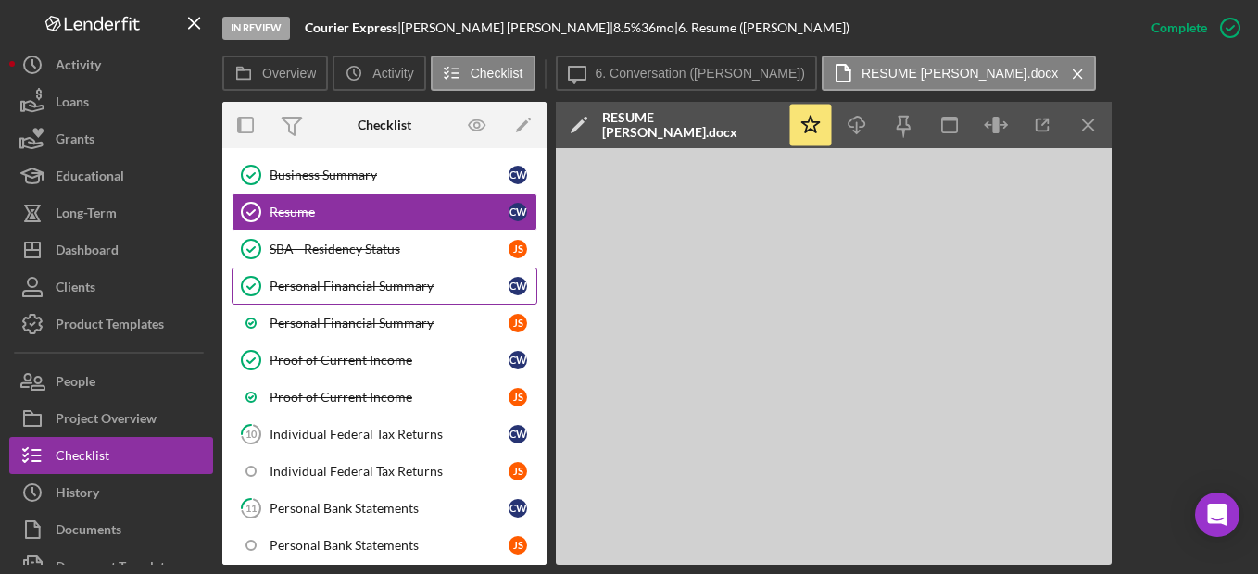
scroll to position [371, 0]
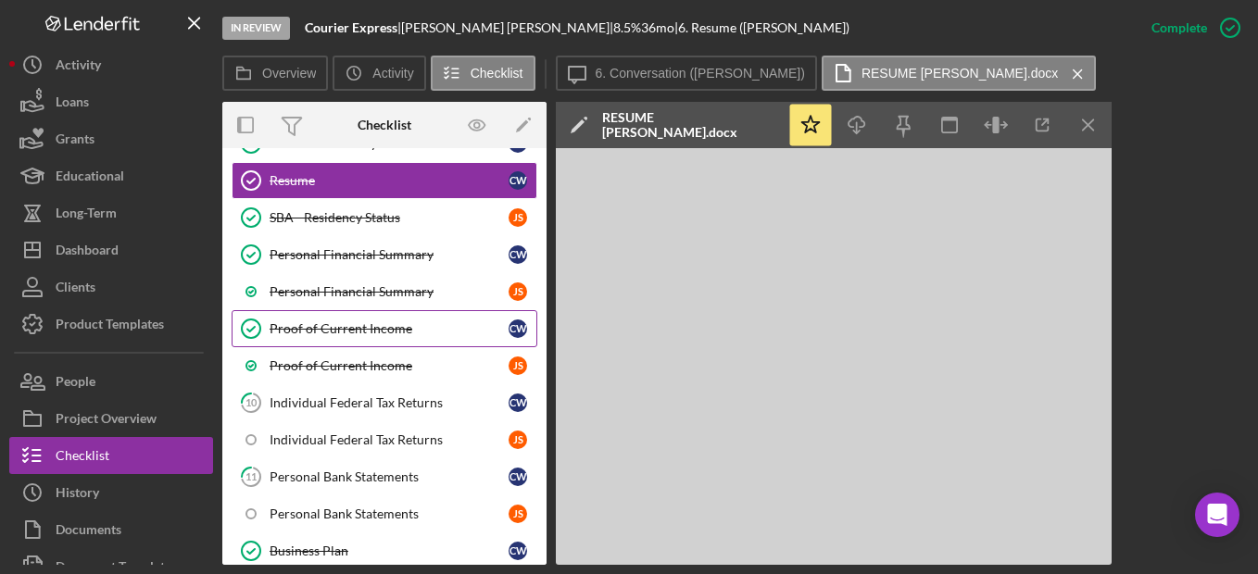
click at [417, 323] on div "Proof of Current Income" at bounding box center [389, 329] width 239 height 15
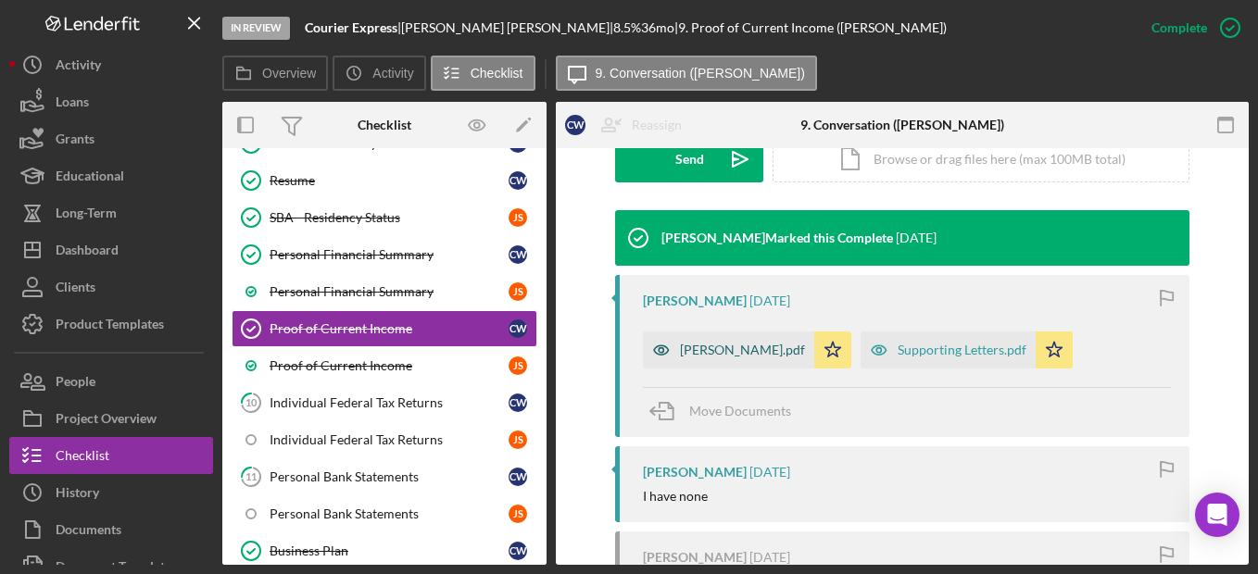
click at [659, 348] on icon "button" at bounding box center [661, 349] width 5 height 5
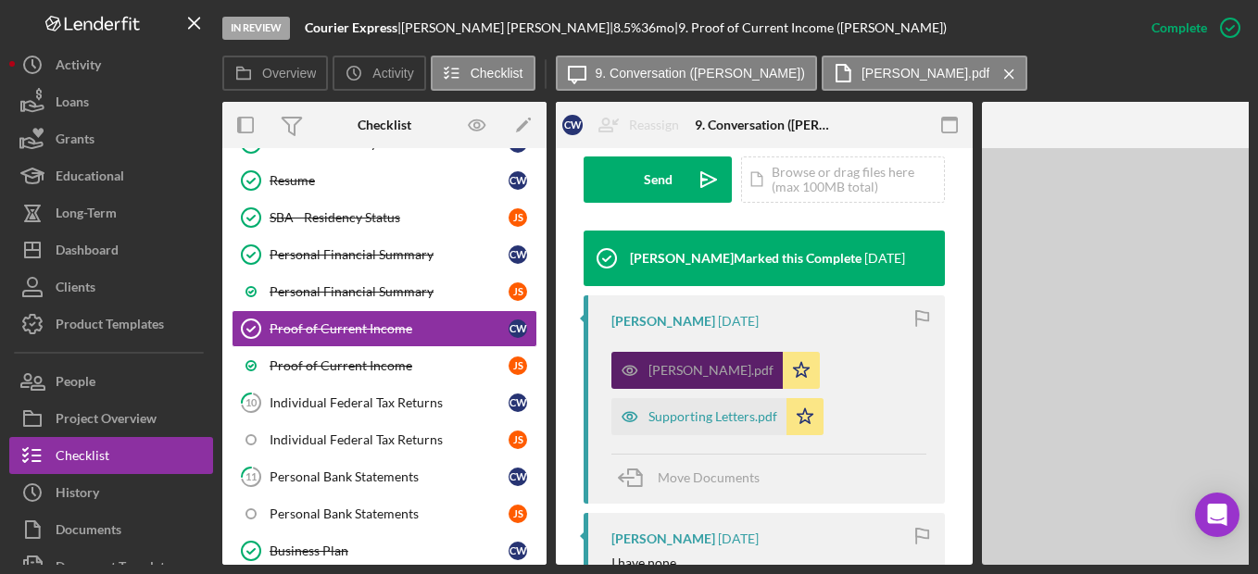
scroll to position [576, 0]
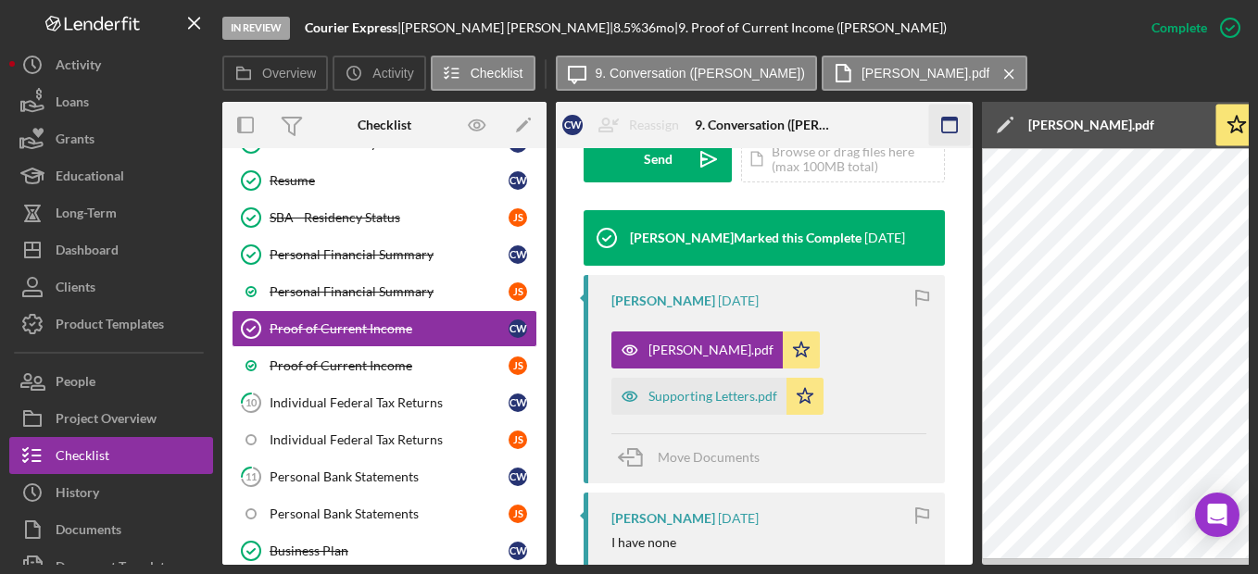
click at [952, 132] on rect "button" at bounding box center [949, 125] width 15 height 15
